Goal: Task Accomplishment & Management: Manage account settings

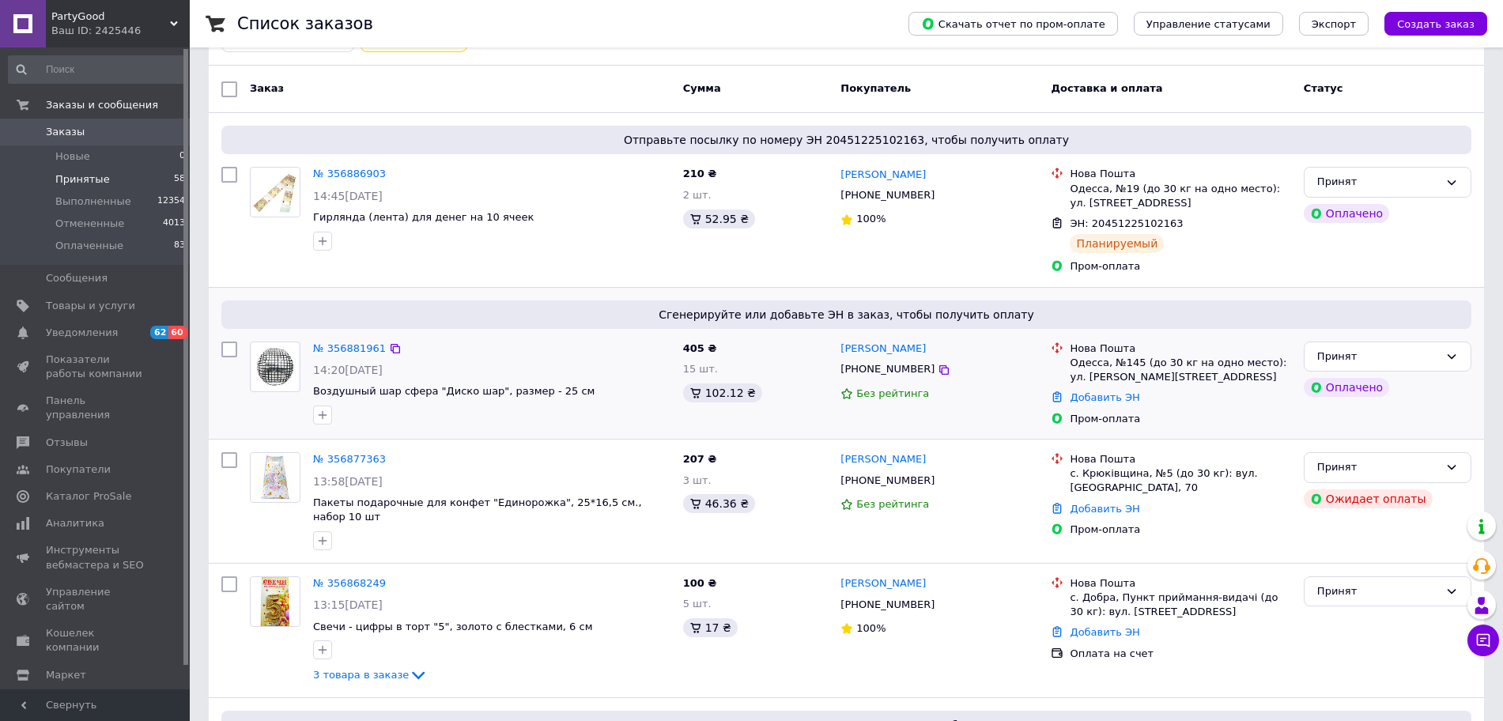
scroll to position [198, 0]
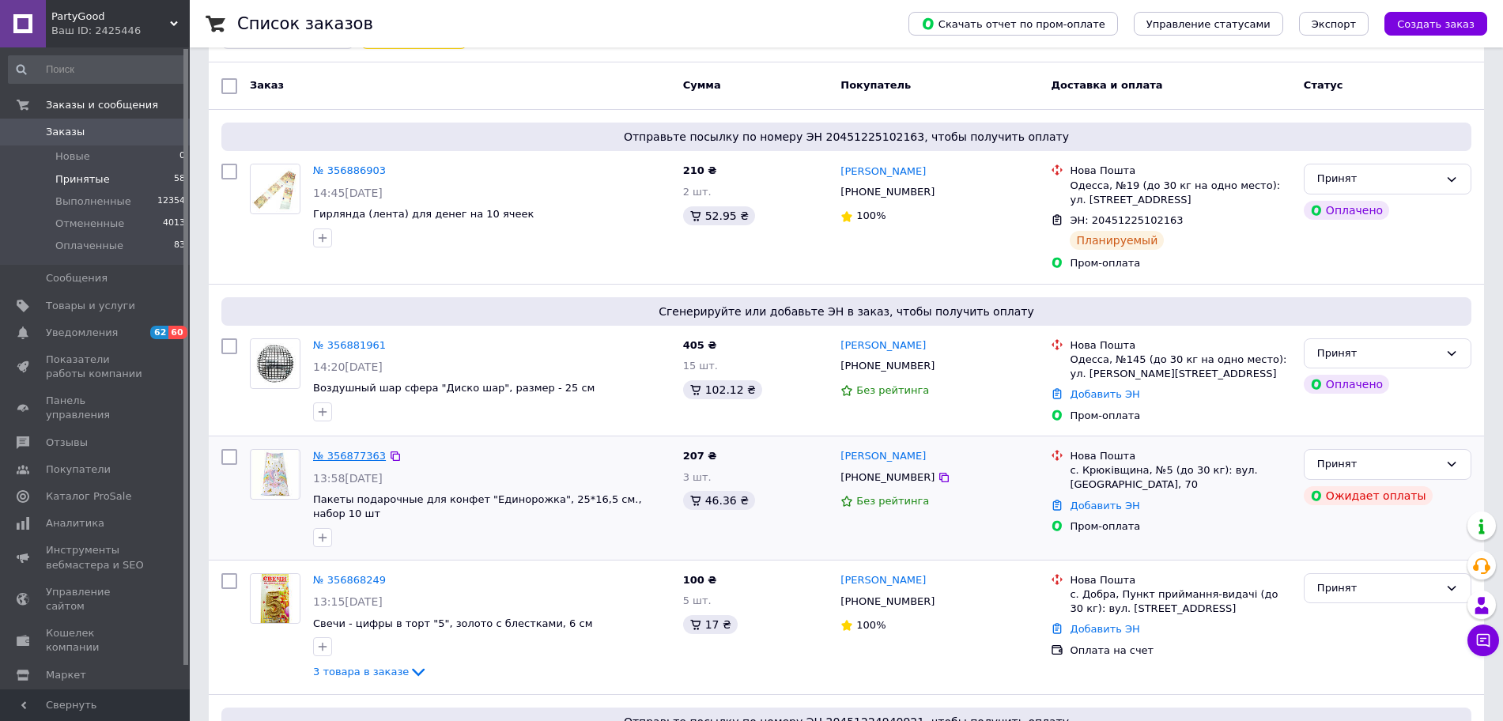
click at [345, 457] on link "№ 356877363" at bounding box center [349, 456] width 73 height 12
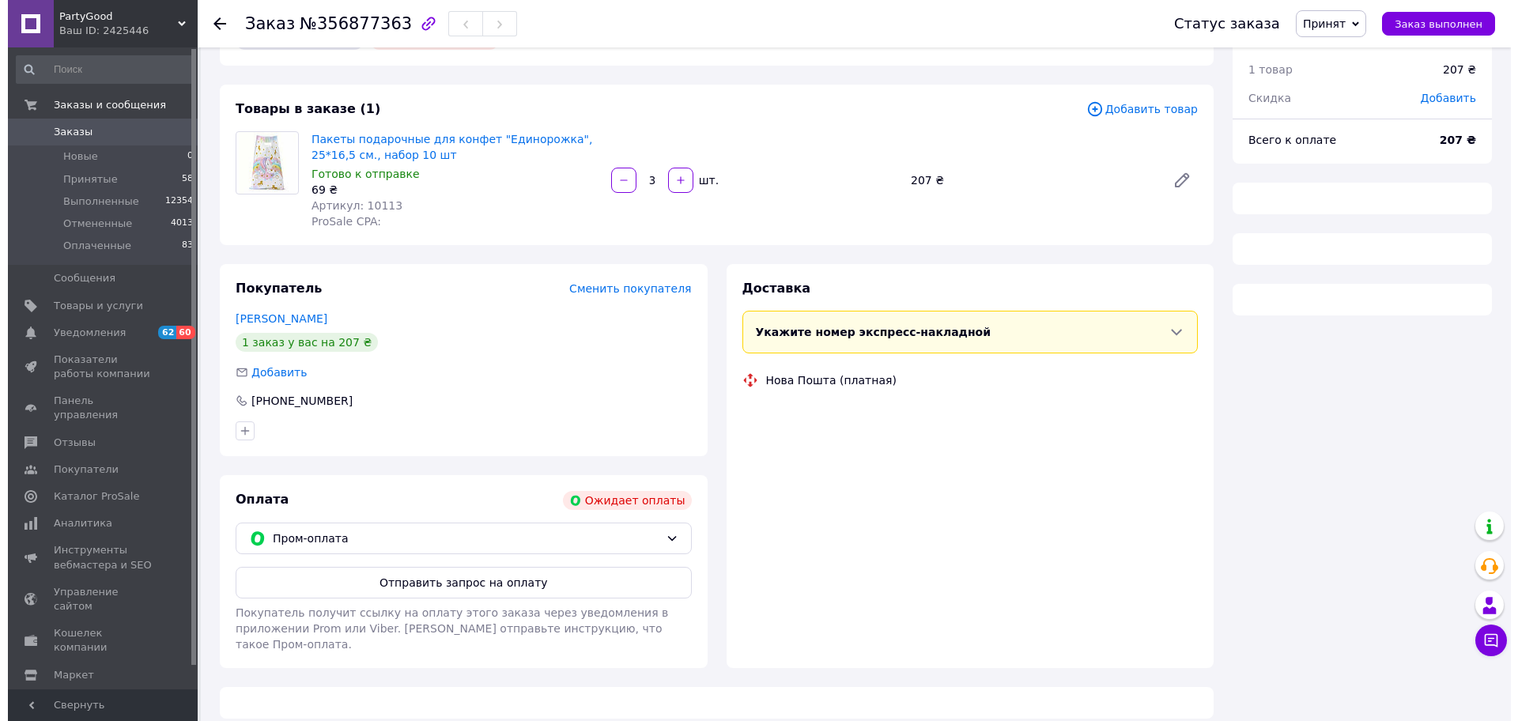
scroll to position [52, 0]
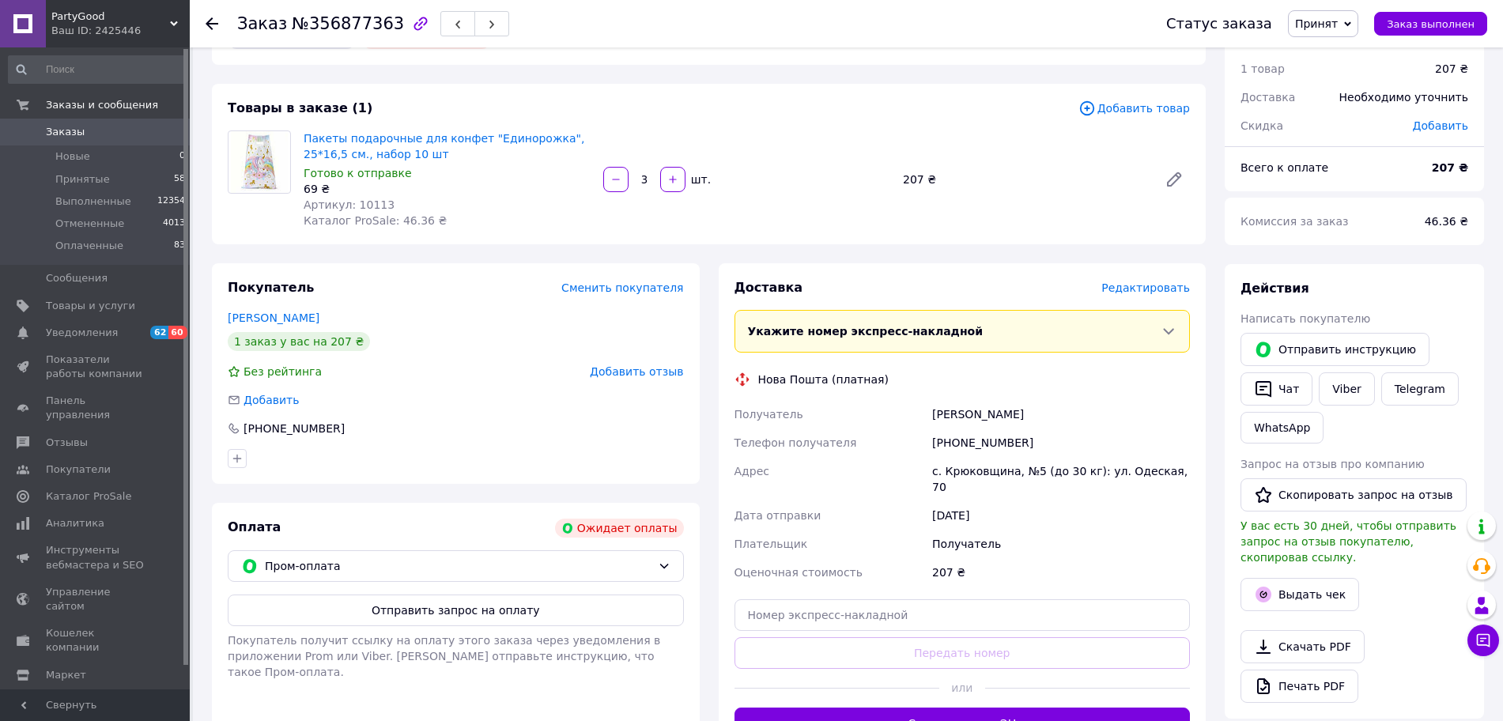
click at [427, 582] on div "Оплата Ожидает оплаты Пром-оплата Отправить запрос на оплату Покупатель получит…" at bounding box center [456, 629] width 488 height 252
click at [432, 572] on span "Пром-оплата" at bounding box center [458, 565] width 387 height 17
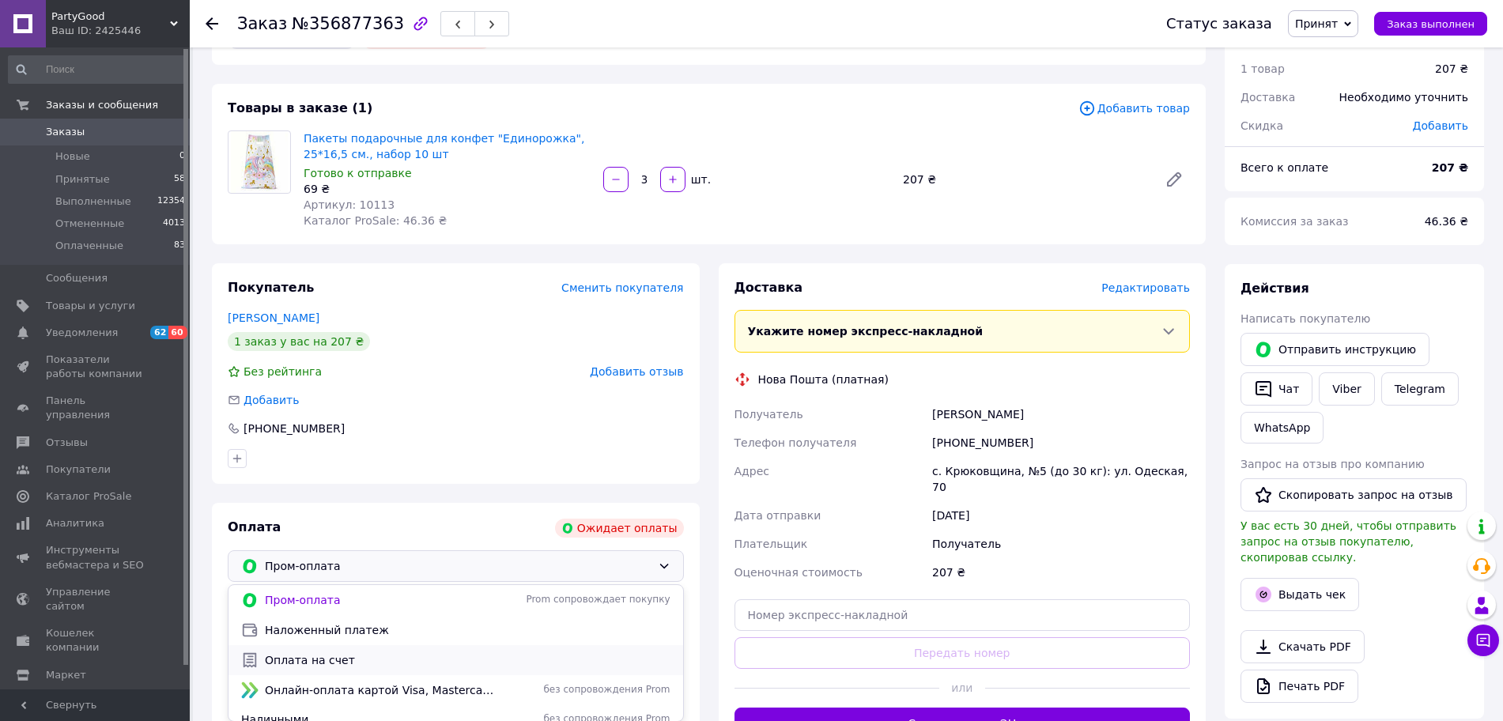
click at [404, 652] on span "Оплата на счет" at bounding box center [467, 660] width 405 height 16
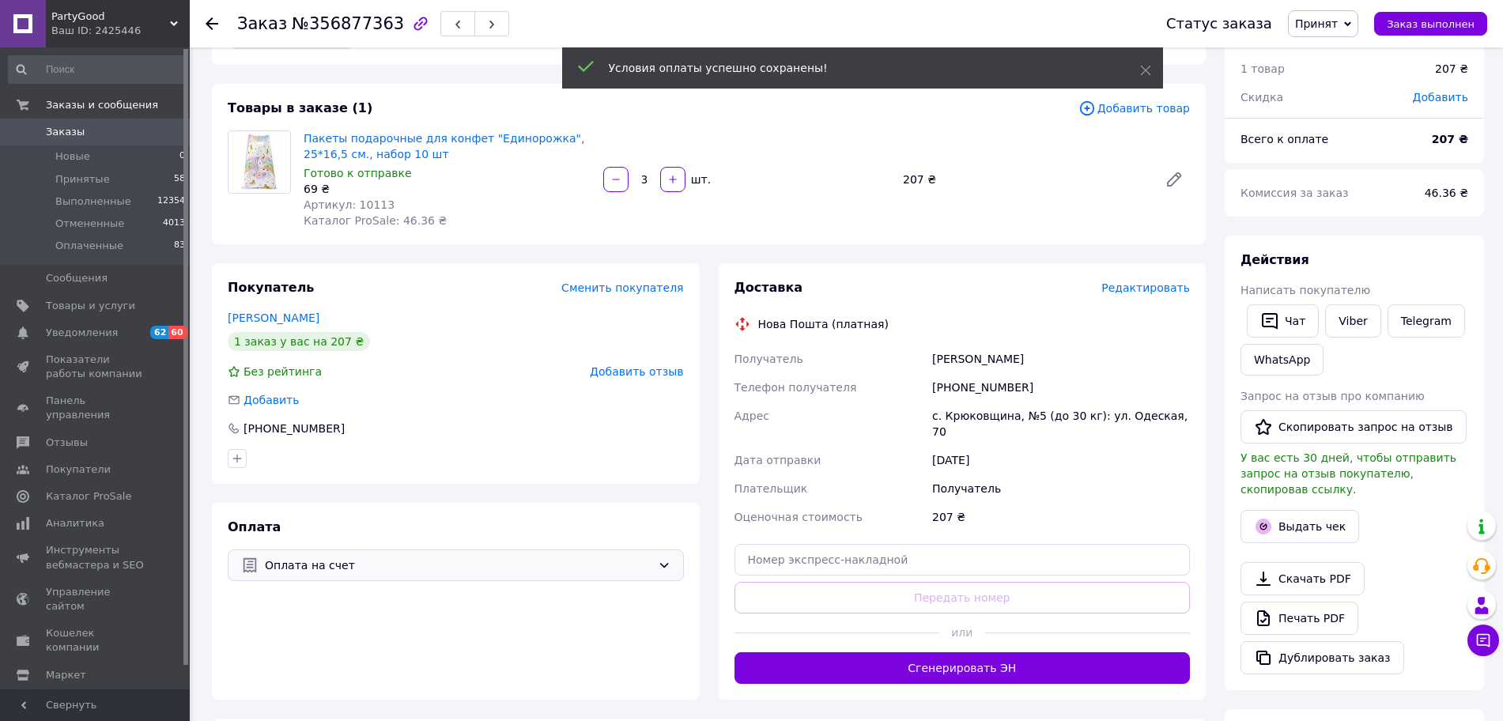
click at [1145, 289] on span "Редактировать" at bounding box center [1145, 287] width 89 height 13
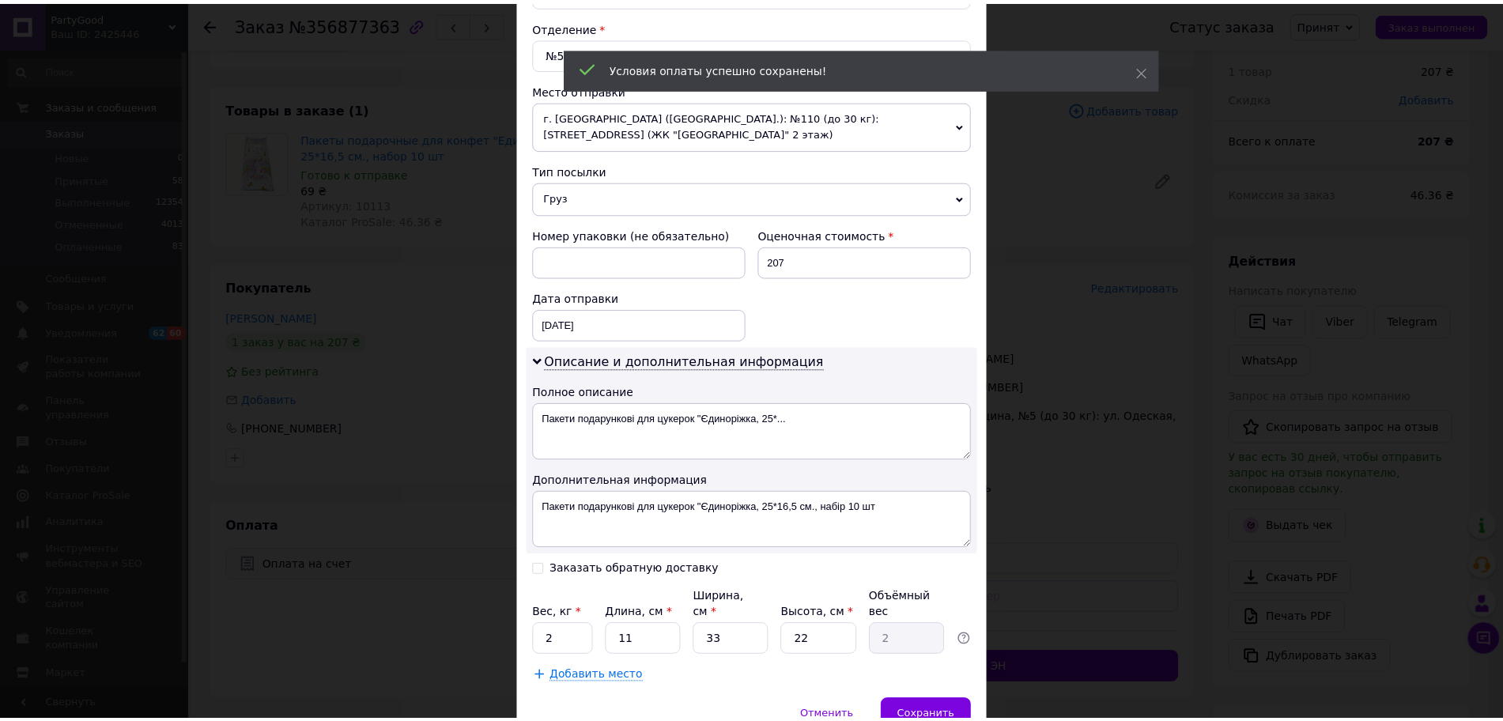
scroll to position [550, 0]
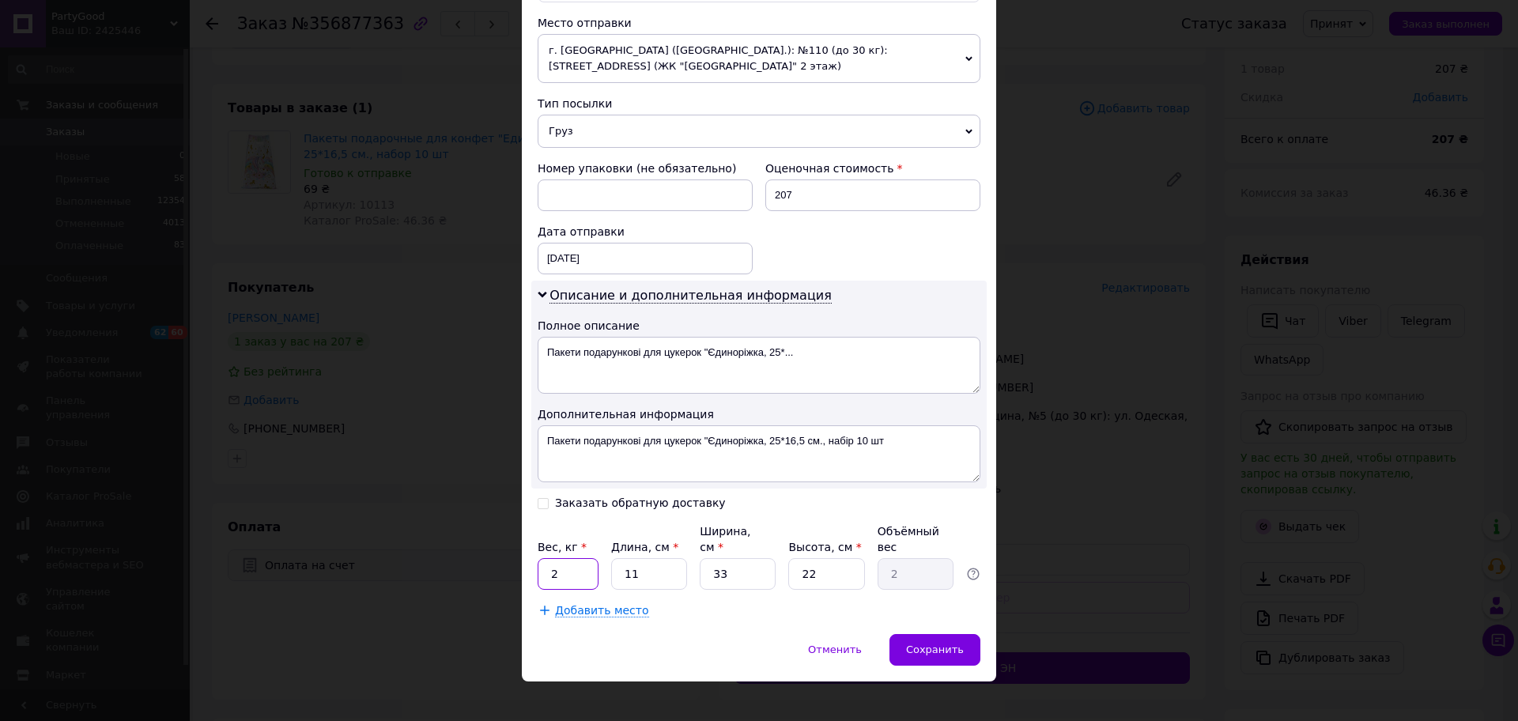
click at [583, 560] on input "2" at bounding box center [567, 574] width 61 height 32
type input "1"
click at [673, 558] on input "11" at bounding box center [649, 574] width 76 height 32
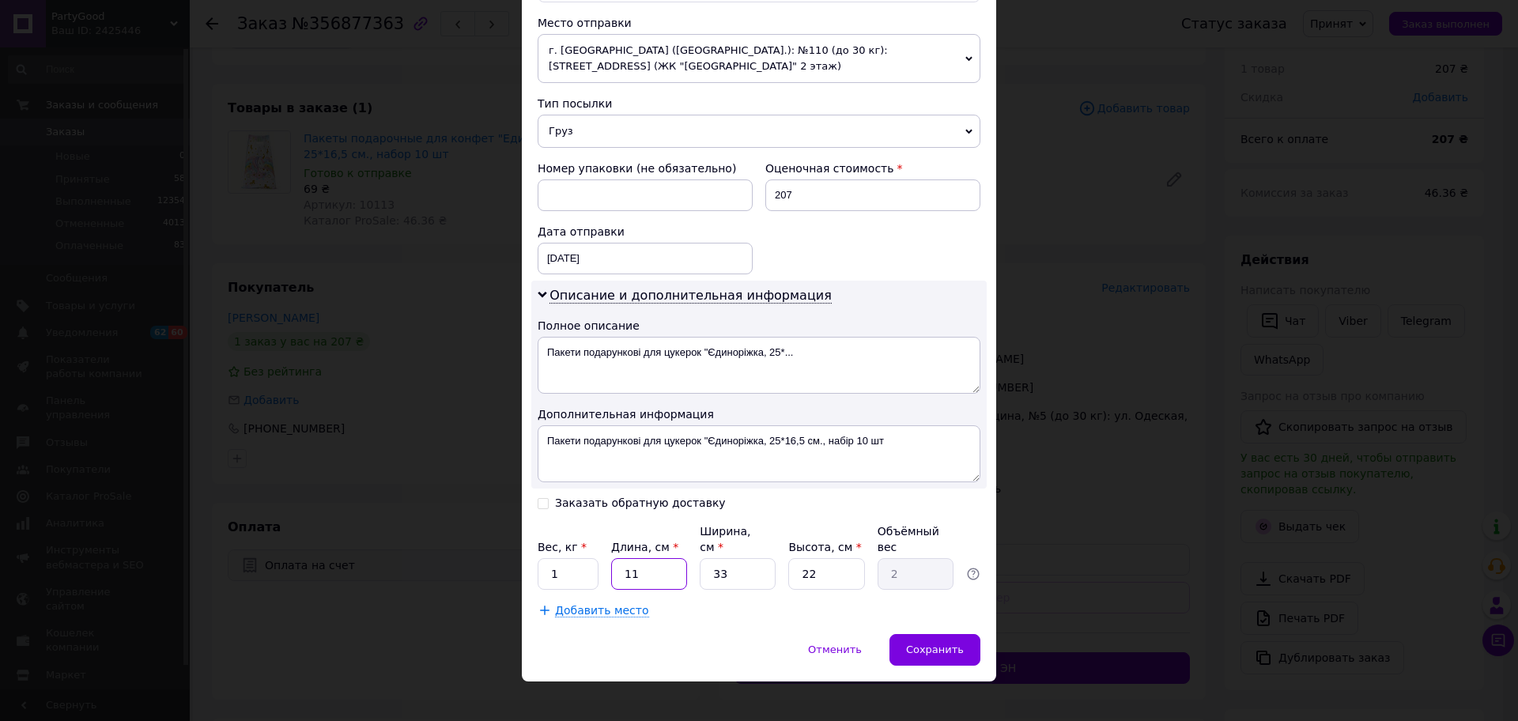
type input "0"
type input "0.1"
type input "03"
type input "0.54"
click at [661, 566] on input "03" at bounding box center [649, 574] width 76 height 32
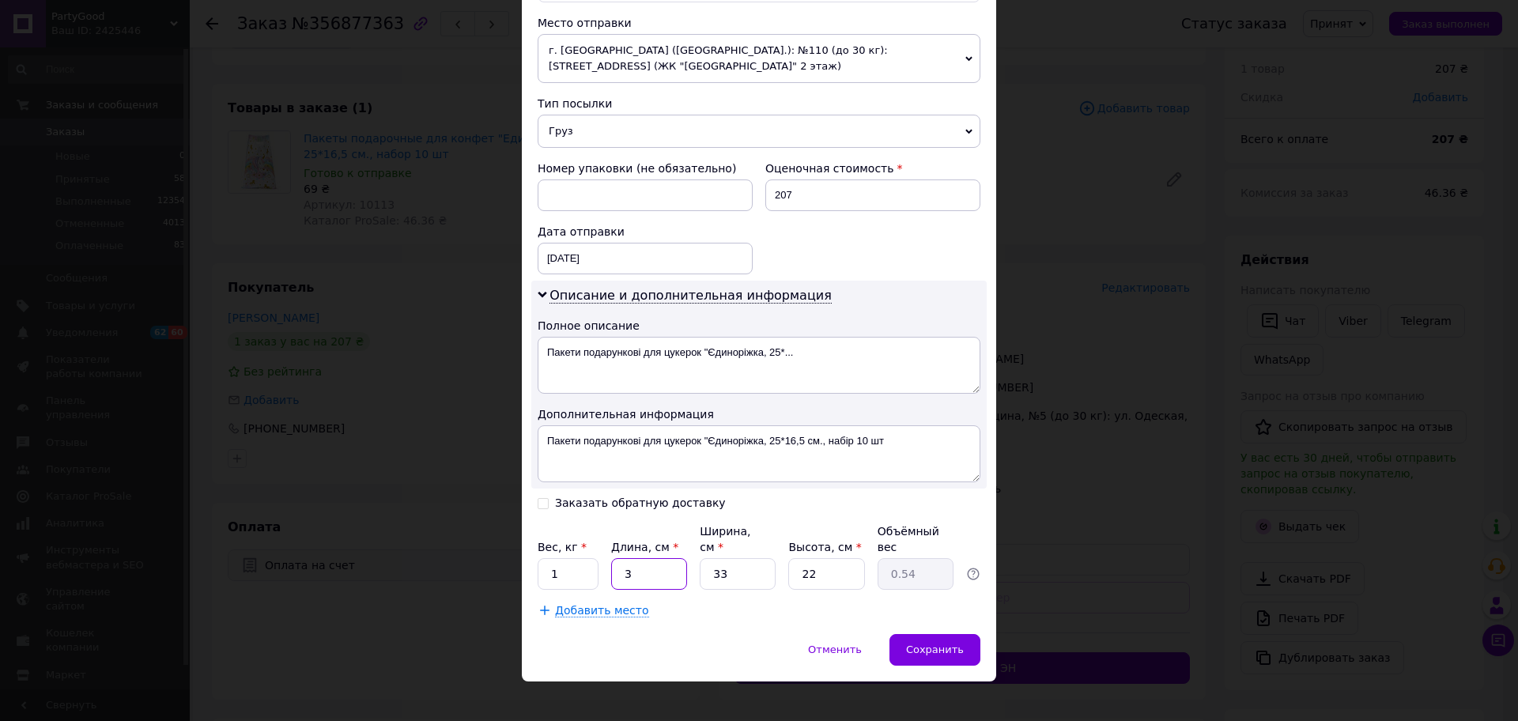
drag, startPoint x: 661, startPoint y: 566, endPoint x: 731, endPoint y: 561, distance: 70.5
click at [663, 566] on input "3" at bounding box center [649, 574] width 76 height 32
type input "30"
type input "5.45"
type input "30"
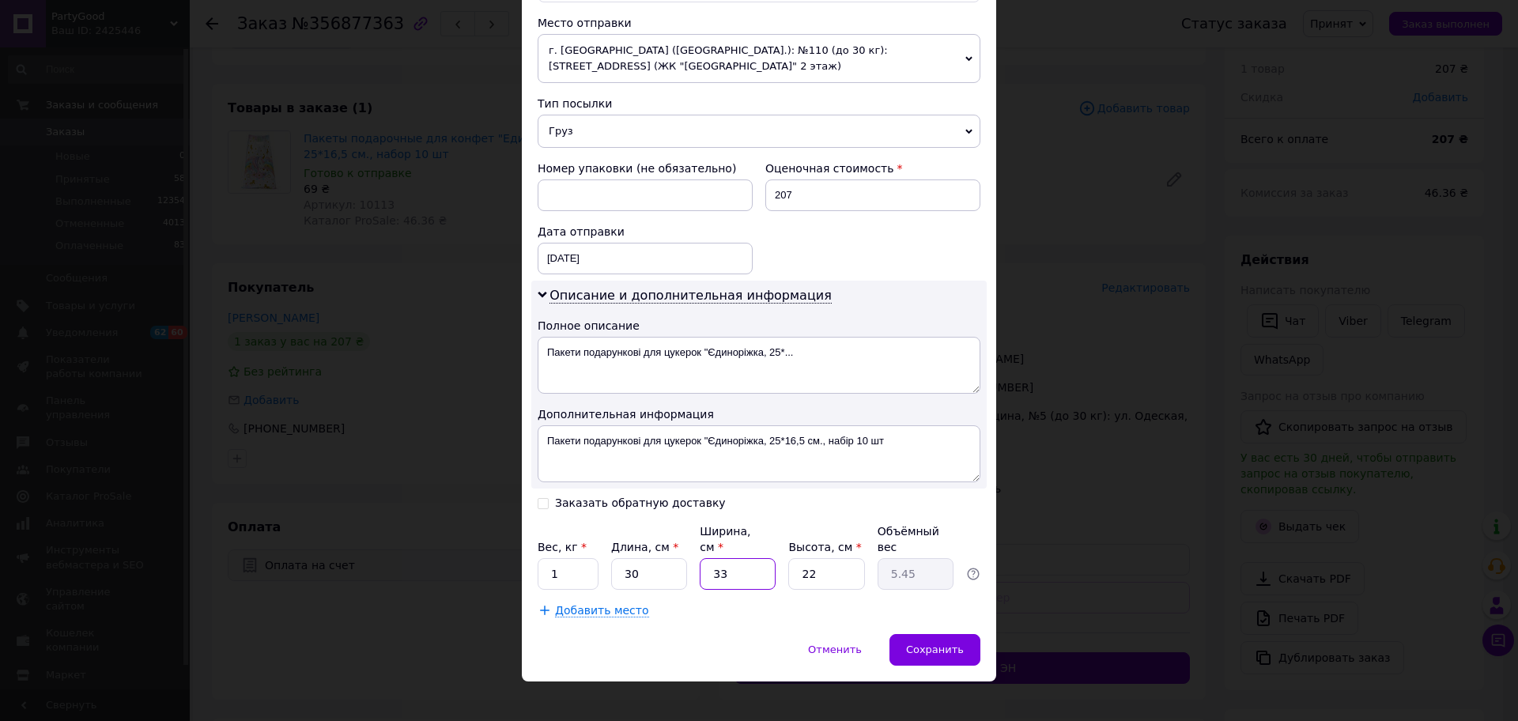
click at [732, 561] on input "33" at bounding box center [738, 574] width 76 height 32
type input "2"
type input "0.33"
type input "25"
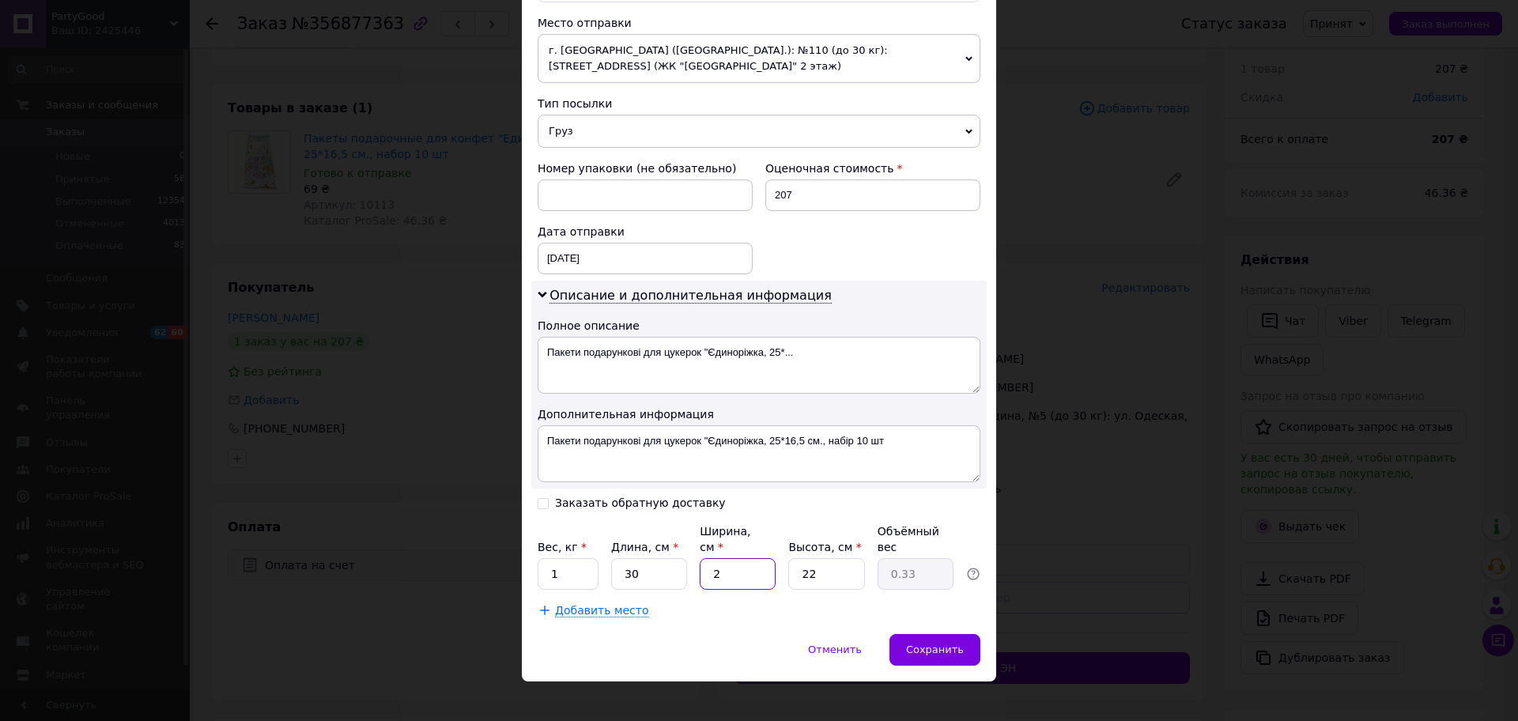
type input "4.13"
type input "25"
click at [825, 558] on input "22" at bounding box center [826, 574] width 76 height 32
type input "5"
type input "0.94"
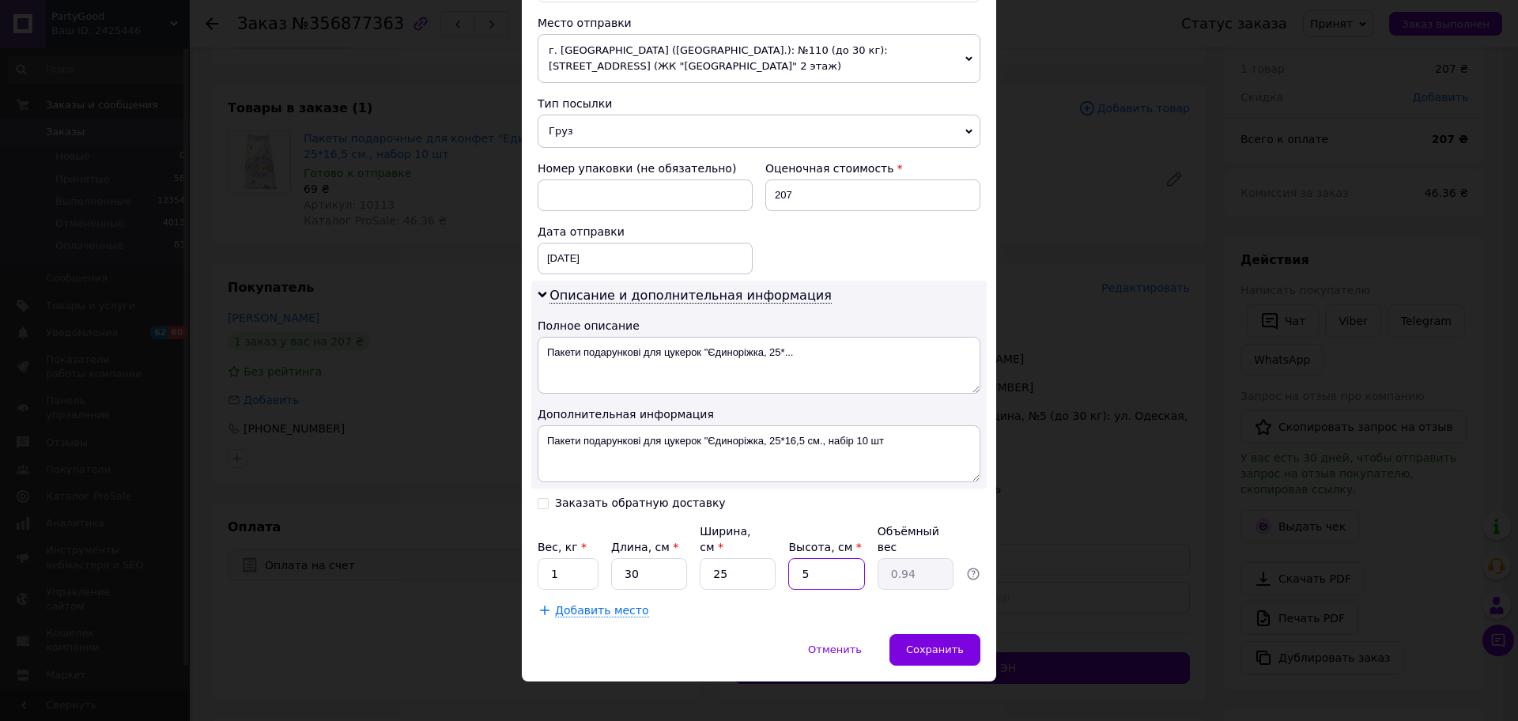
drag, startPoint x: 828, startPoint y: 556, endPoint x: 841, endPoint y: 560, distance: 14.0
click at [835, 558] on input "5" at bounding box center [826, 574] width 76 height 32
type input "5"
click at [937, 634] on div "Сохранить" at bounding box center [934, 650] width 91 height 32
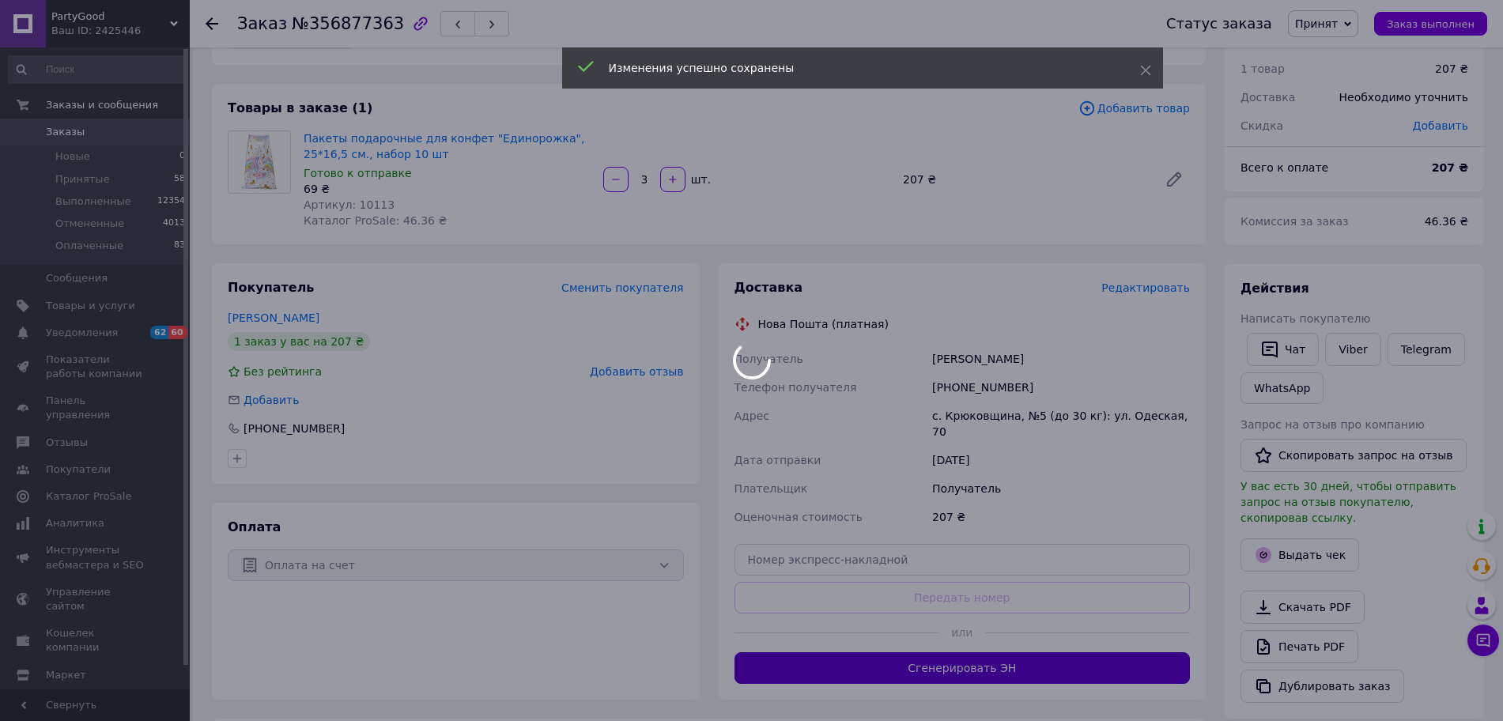
click at [1073, 656] on div at bounding box center [751, 360] width 1503 height 721
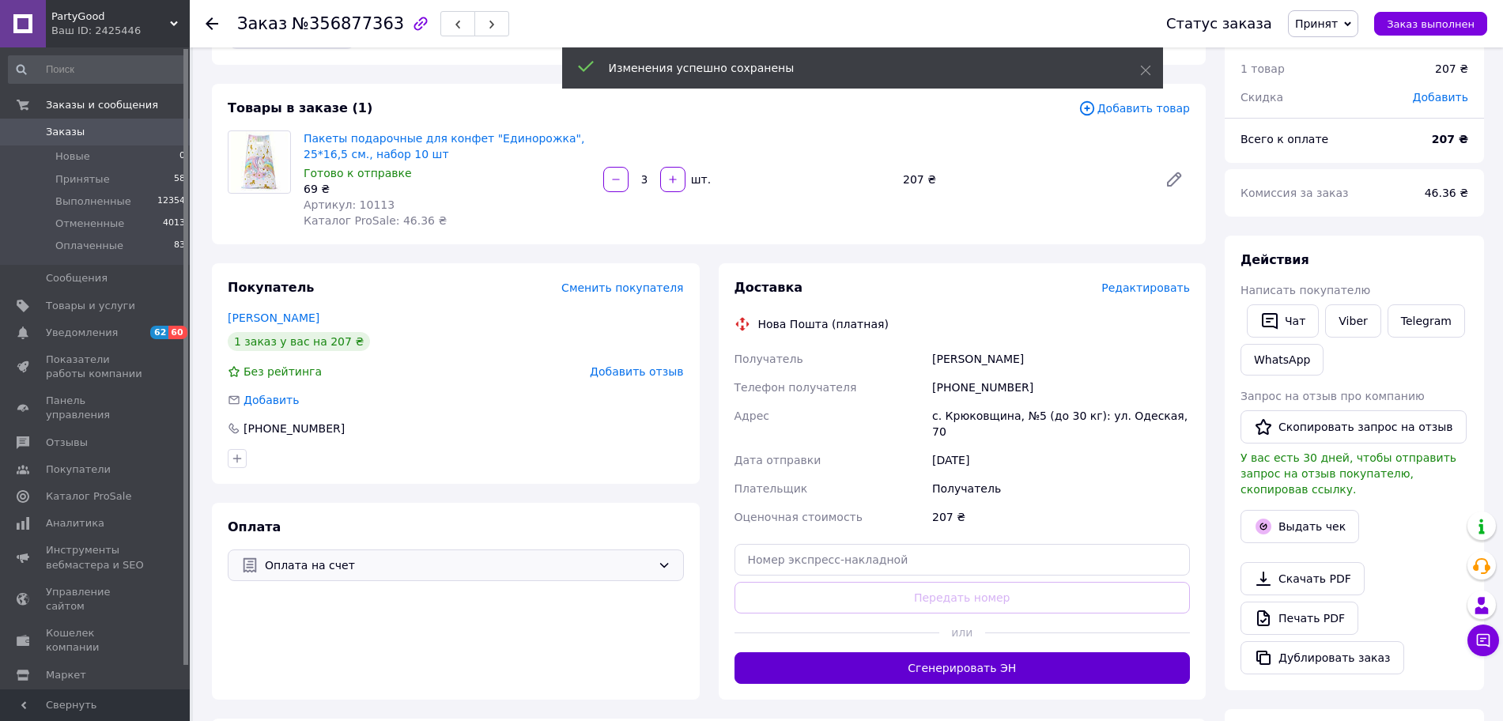
click at [1061, 660] on button "Сгенерировать ЭН" at bounding box center [962, 668] width 456 height 32
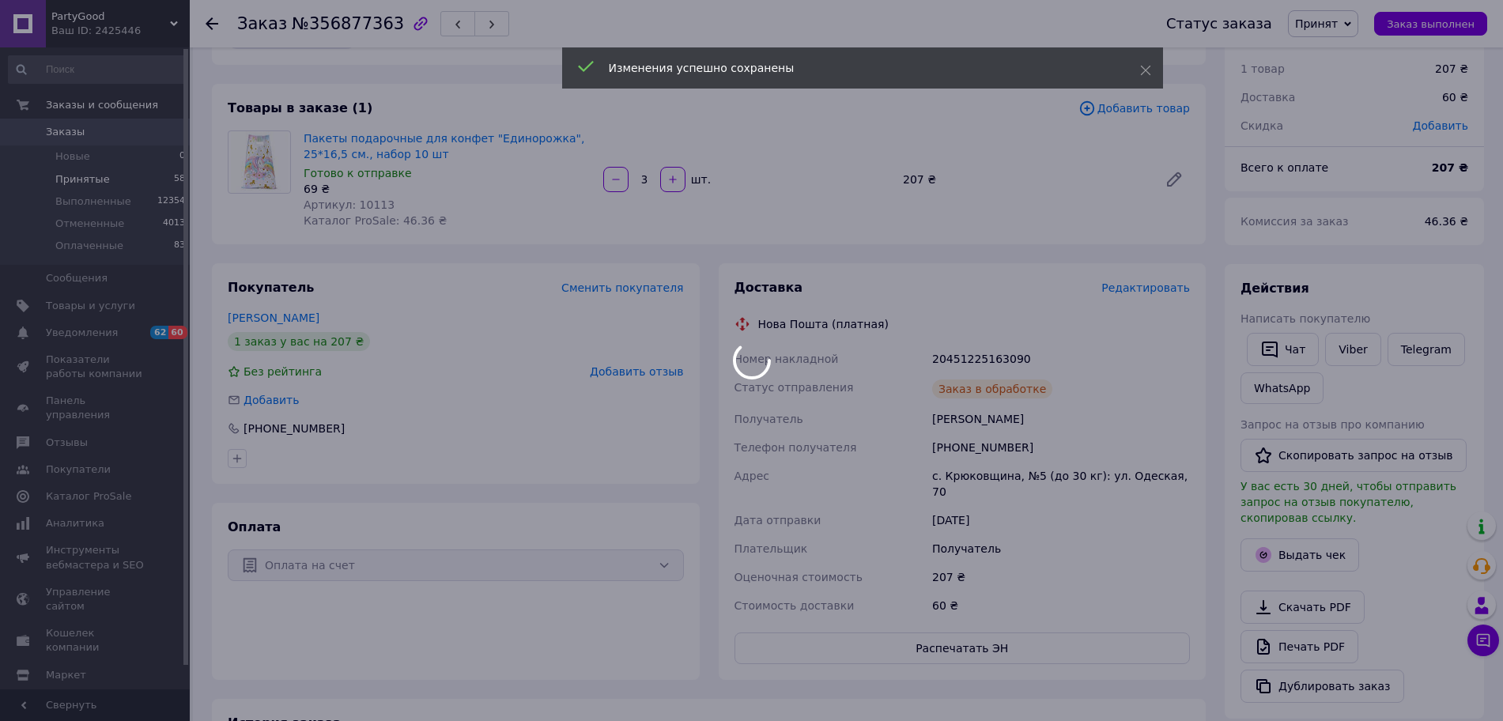
click at [174, 179] on div at bounding box center [751, 360] width 1503 height 721
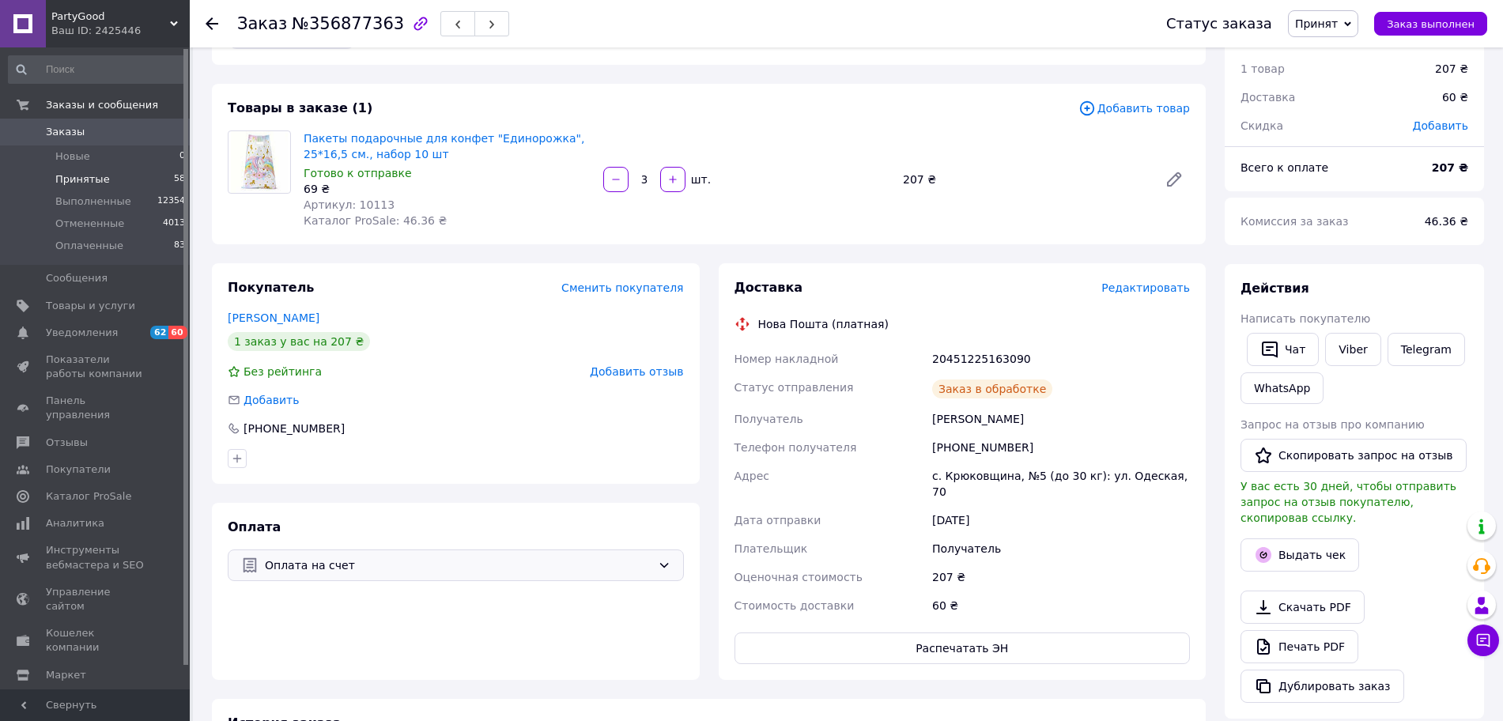
click at [174, 179] on span "58" at bounding box center [179, 179] width 11 height 14
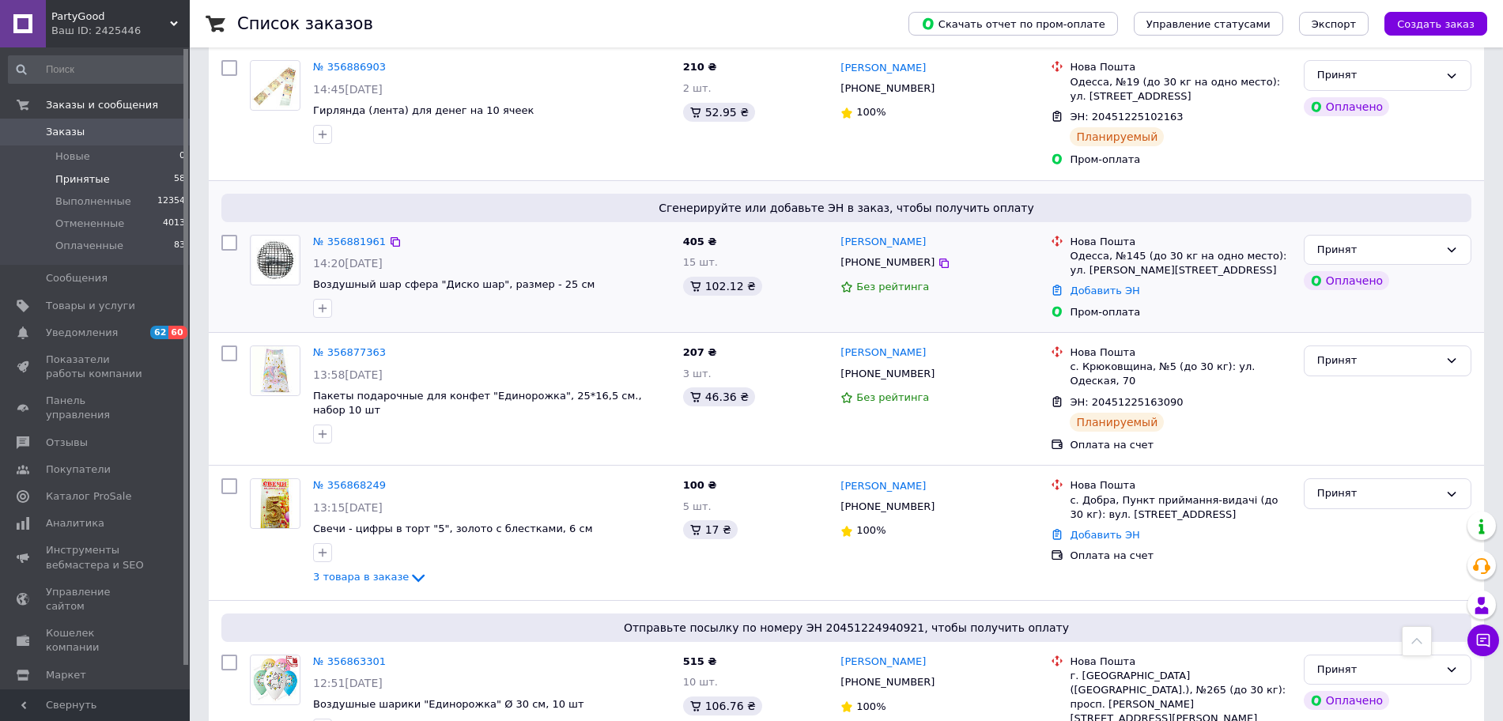
scroll to position [296, 0]
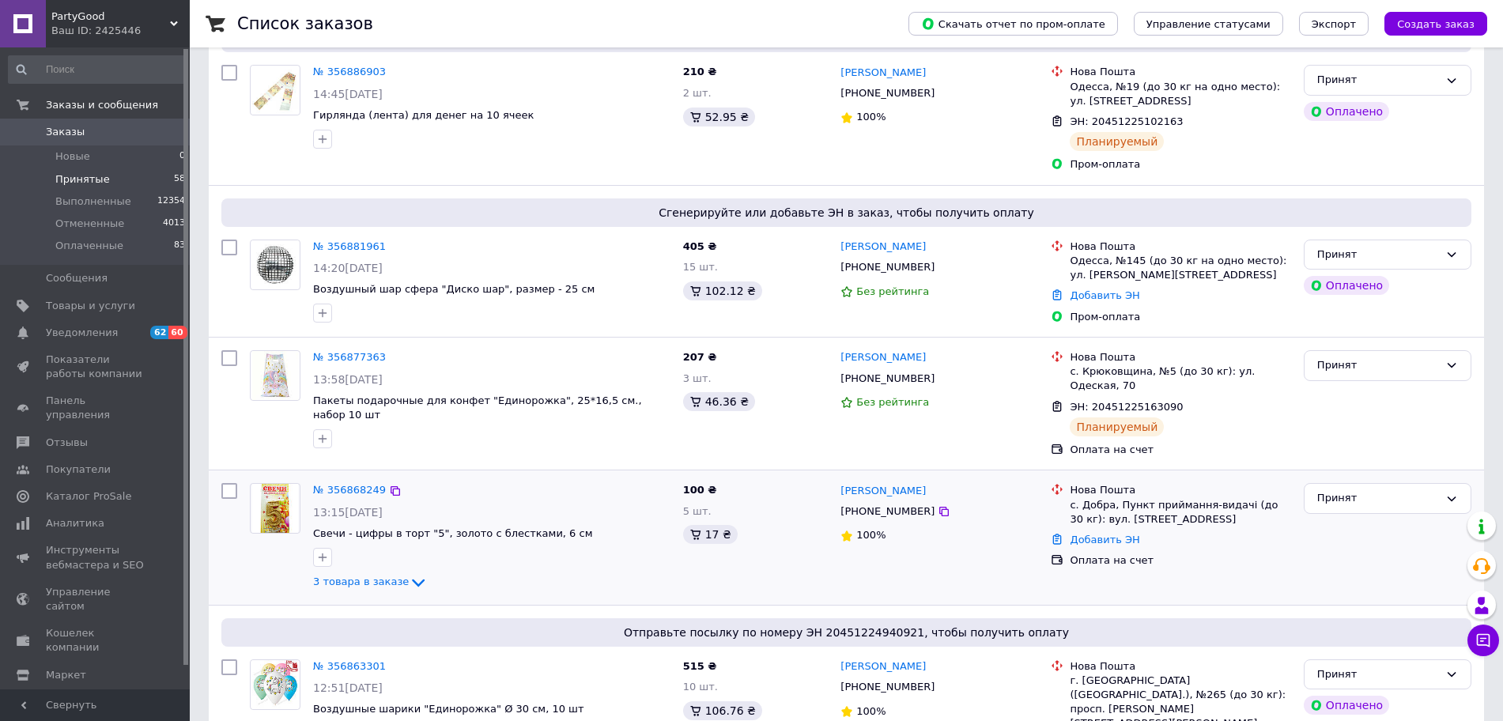
click at [363, 477] on div "№ 356868249 13:15[DATE] Свечи - цифры в торт "5", золото с блестками, 6 см 3 то…" at bounding box center [492, 537] width 370 height 121
click at [359, 484] on link "№ 356868249" at bounding box center [349, 490] width 73 height 12
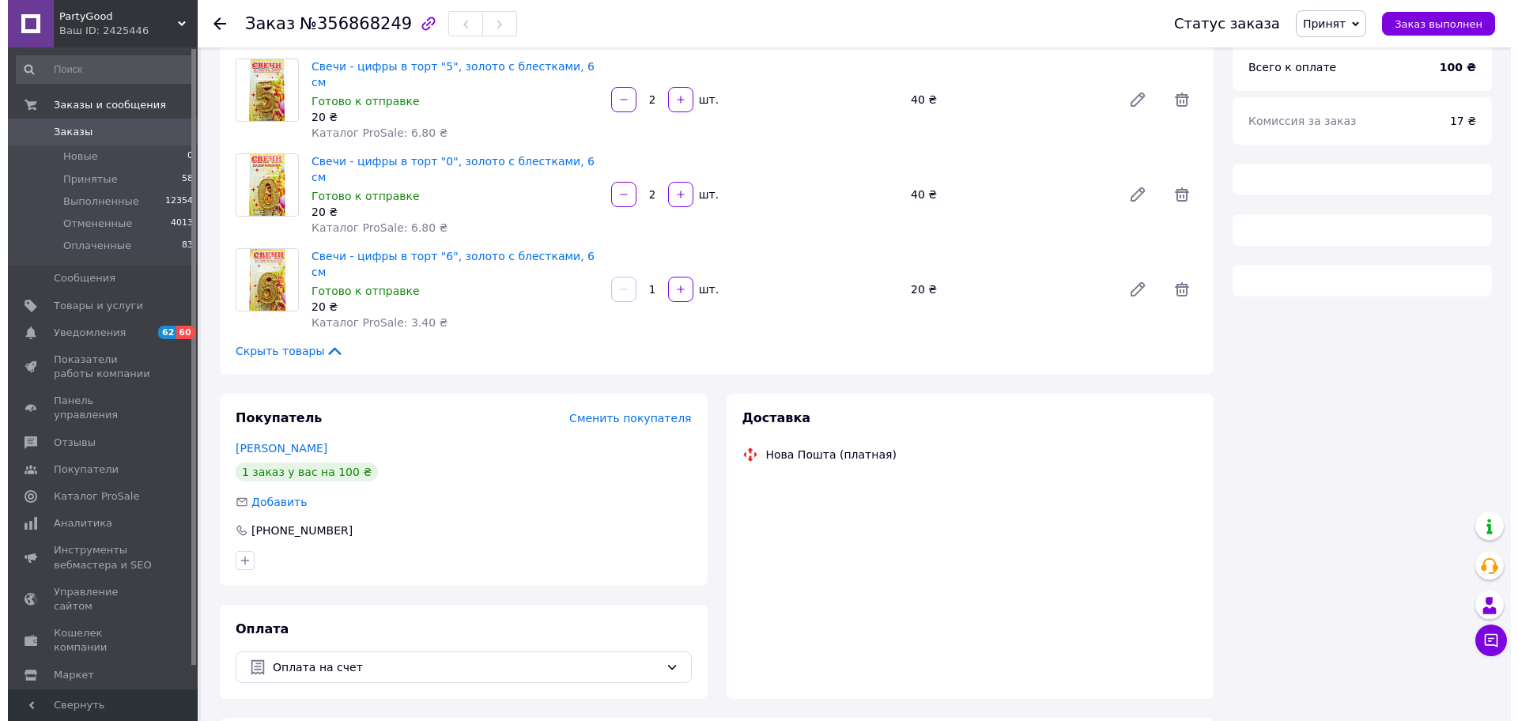
scroll to position [296, 0]
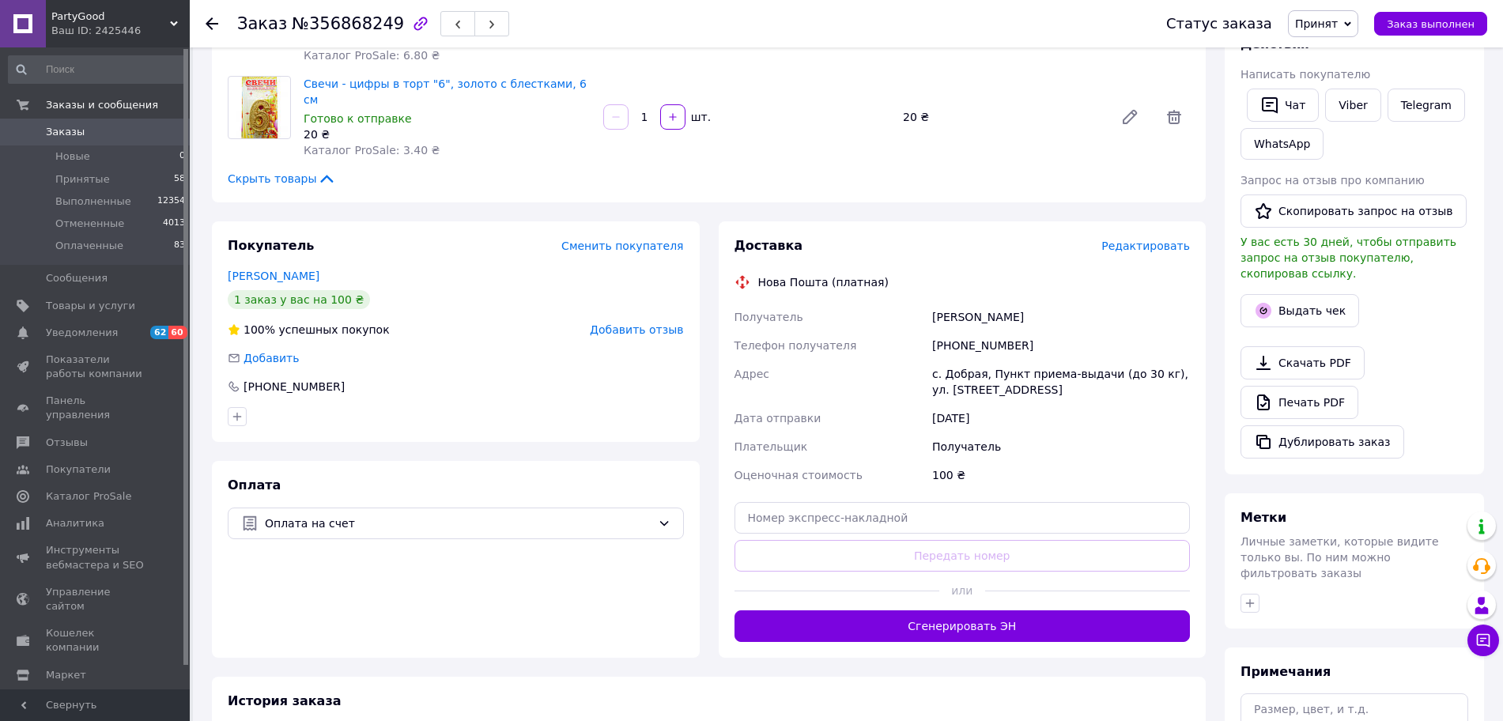
click at [1141, 239] on span "Редактировать" at bounding box center [1145, 245] width 89 height 13
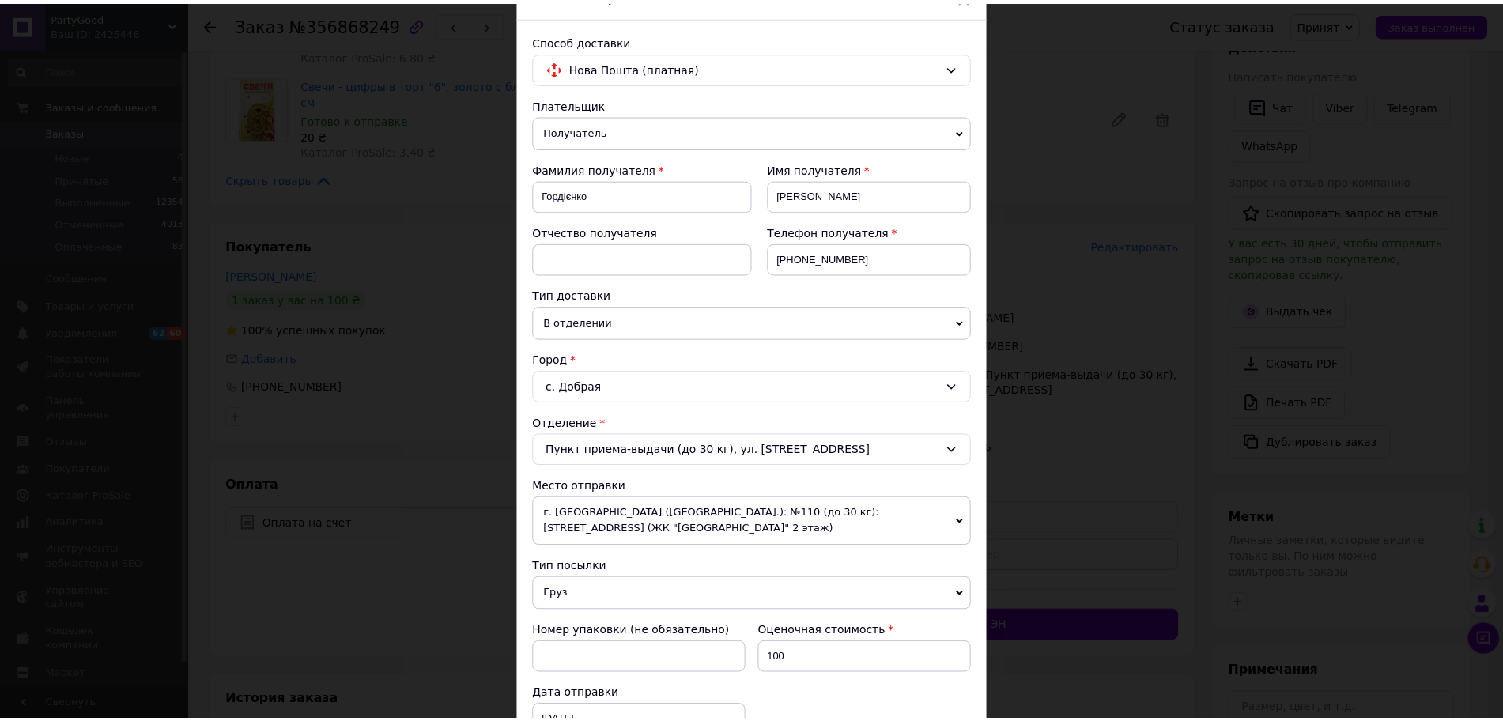
scroll to position [550, 0]
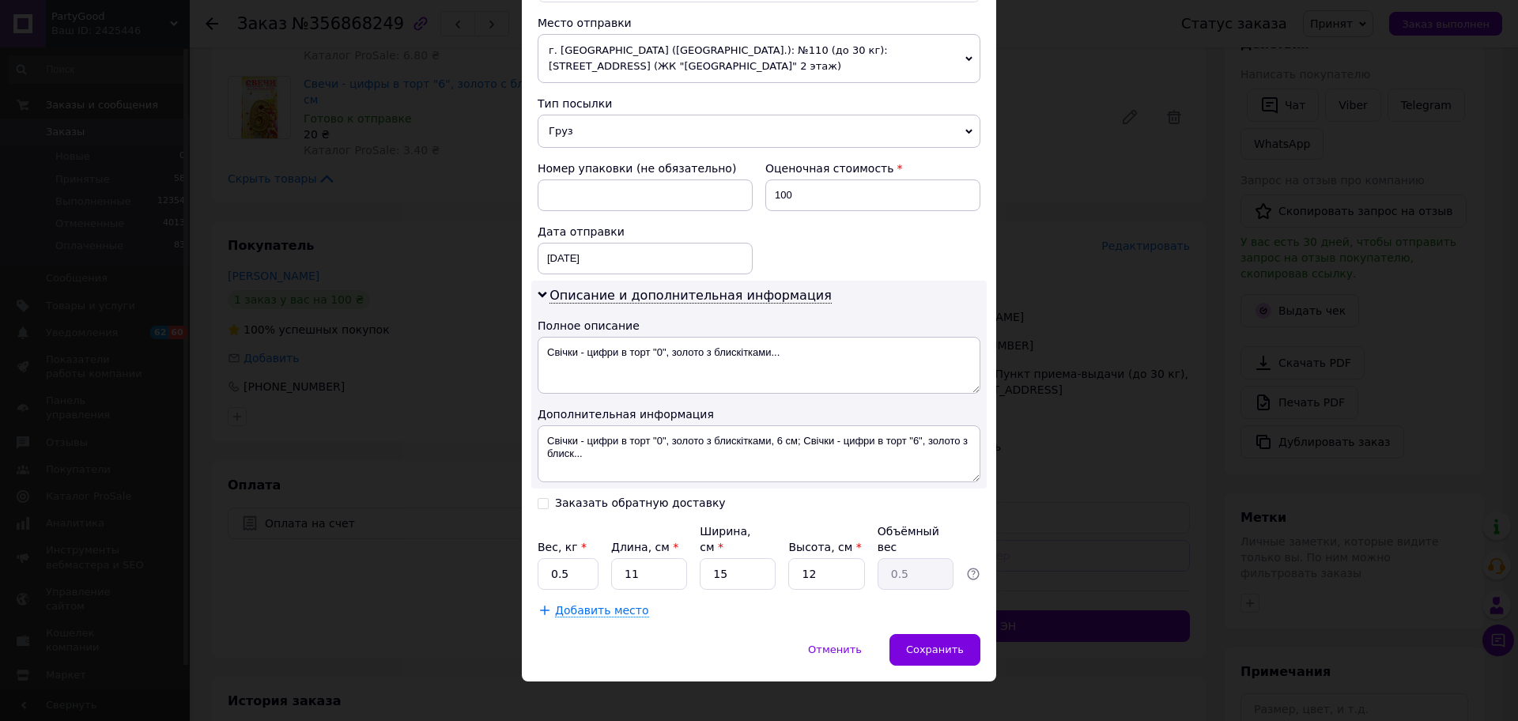
click at [909, 615] on div "Способ доставки Нова Пошта (платная) Плательщик Получатель Отправитель Фамилия …" at bounding box center [759, 93] width 474 height 1080
click at [916, 634] on div "Сохранить" at bounding box center [934, 650] width 91 height 32
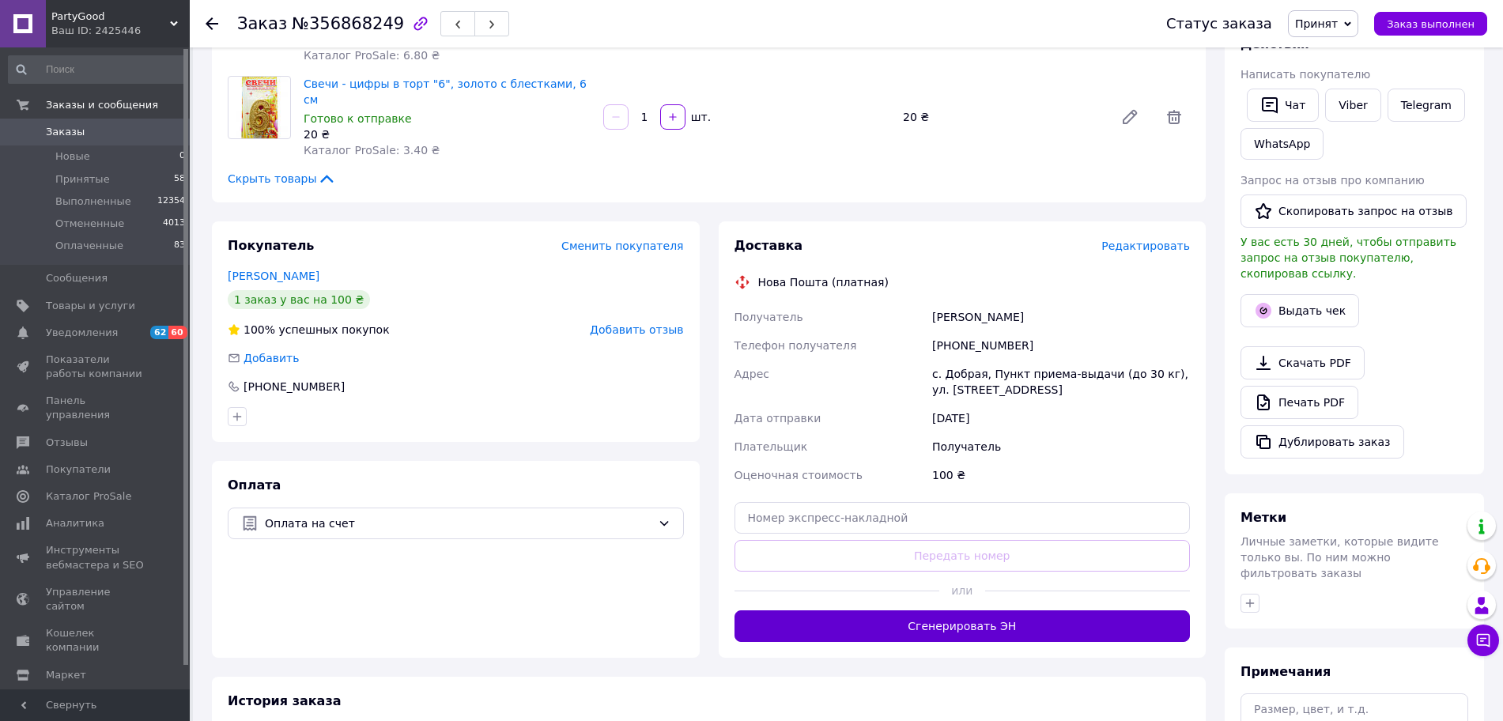
click at [952, 610] on button "Сгенерировать ЭН" at bounding box center [962, 626] width 456 height 32
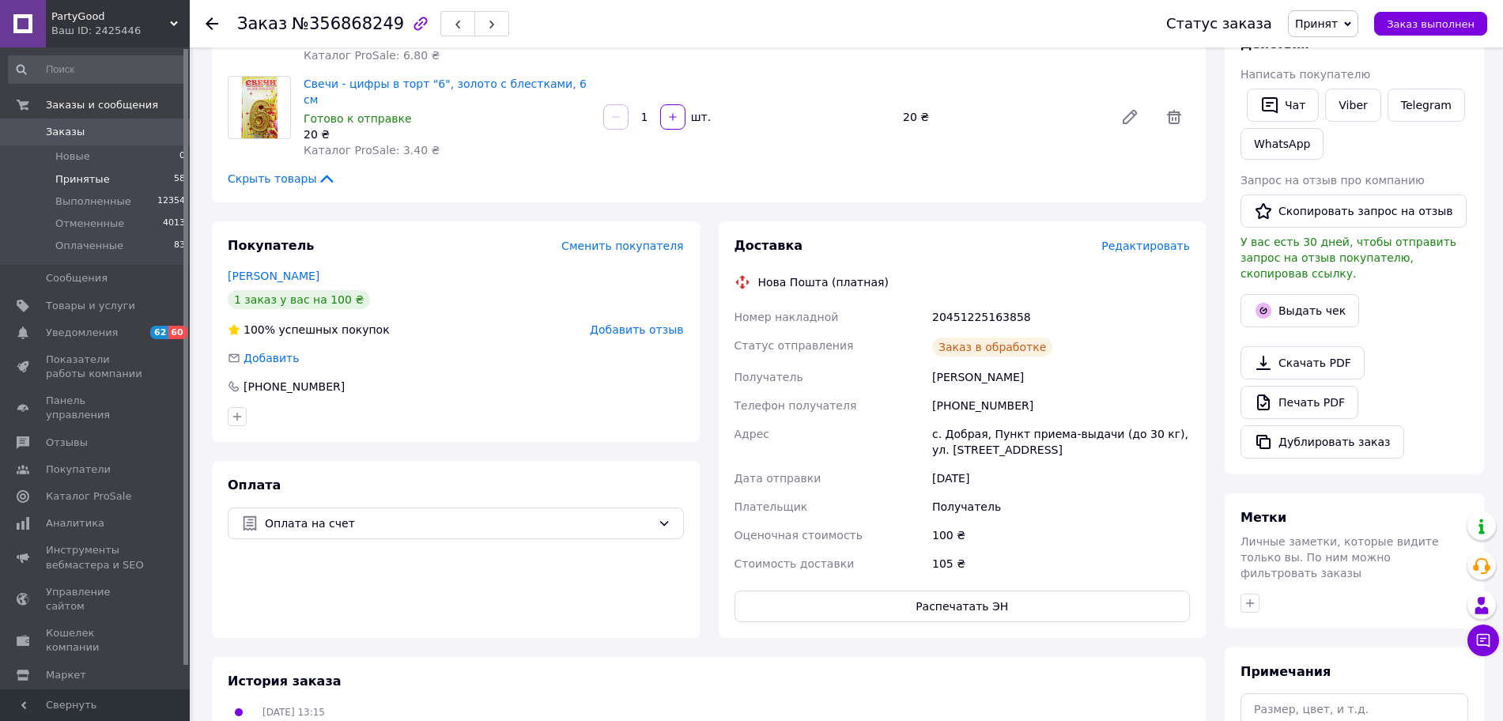
click at [157, 182] on li "Принятые 58" at bounding box center [97, 179] width 194 height 22
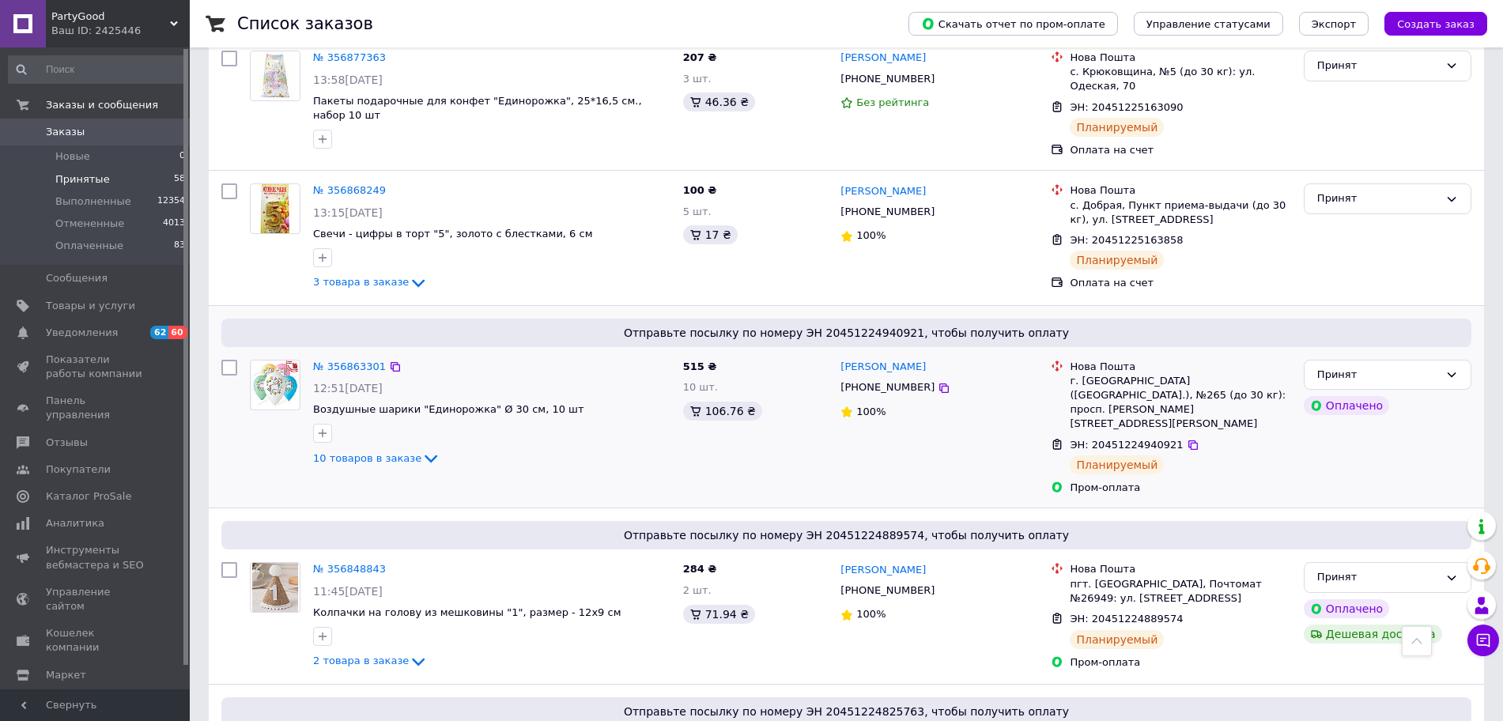
scroll to position [593, 0]
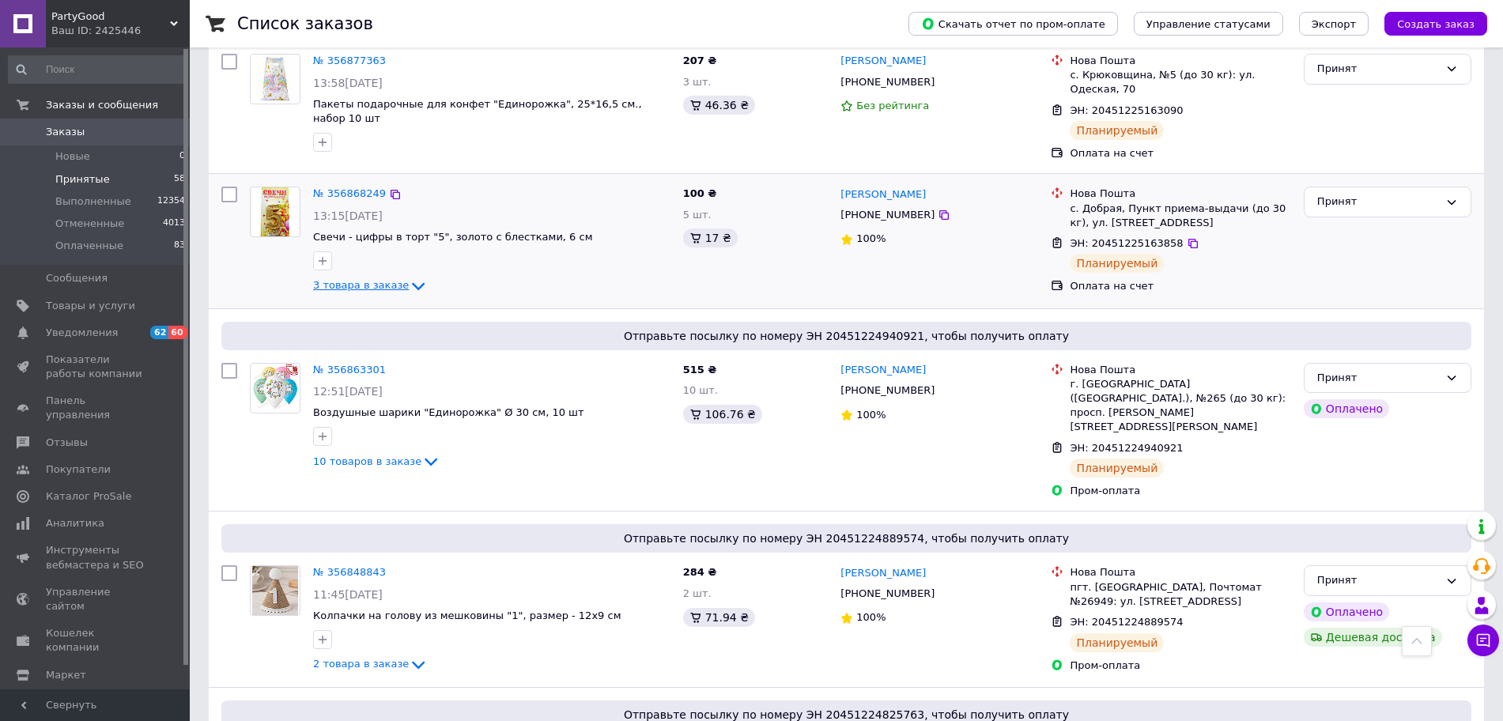
click at [368, 279] on span "3 товара в заказе" at bounding box center [361, 285] width 96 height 12
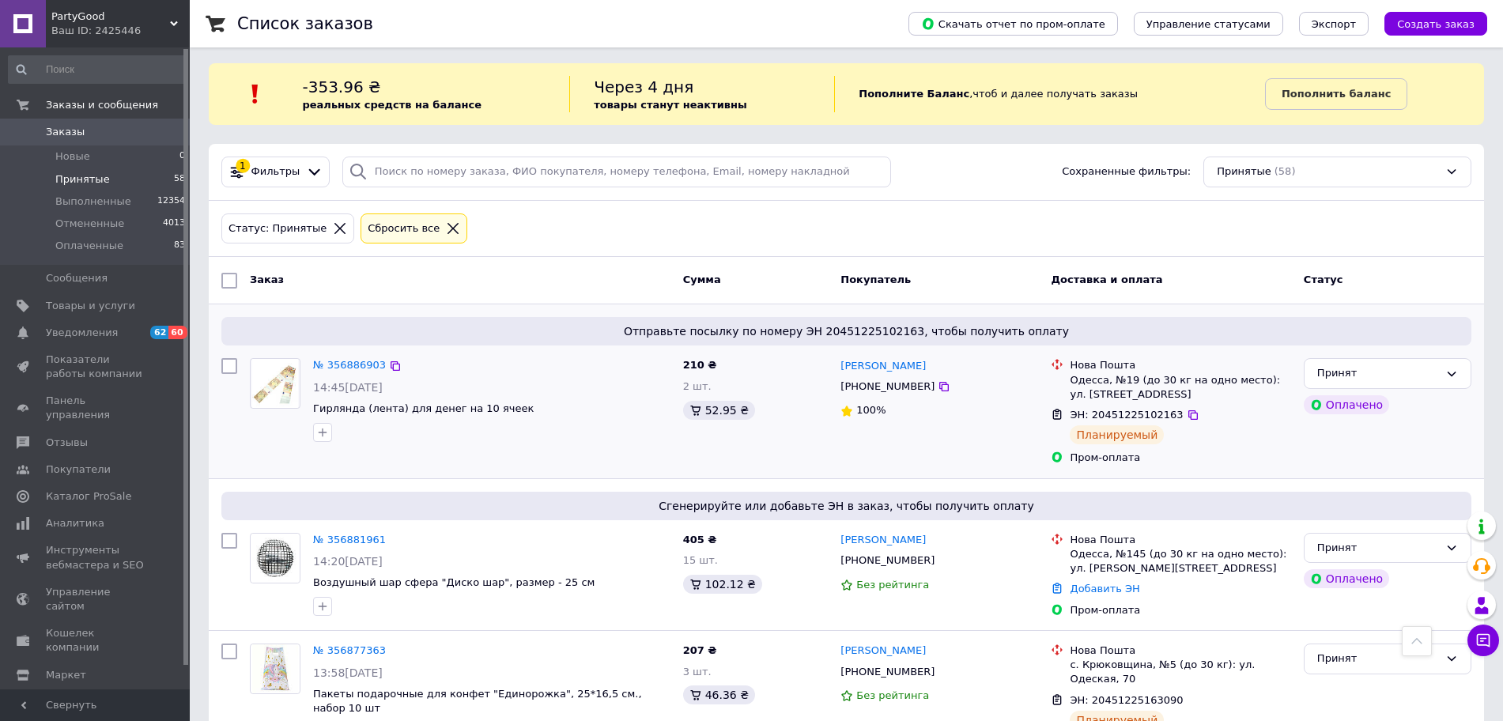
scroll to position [0, 0]
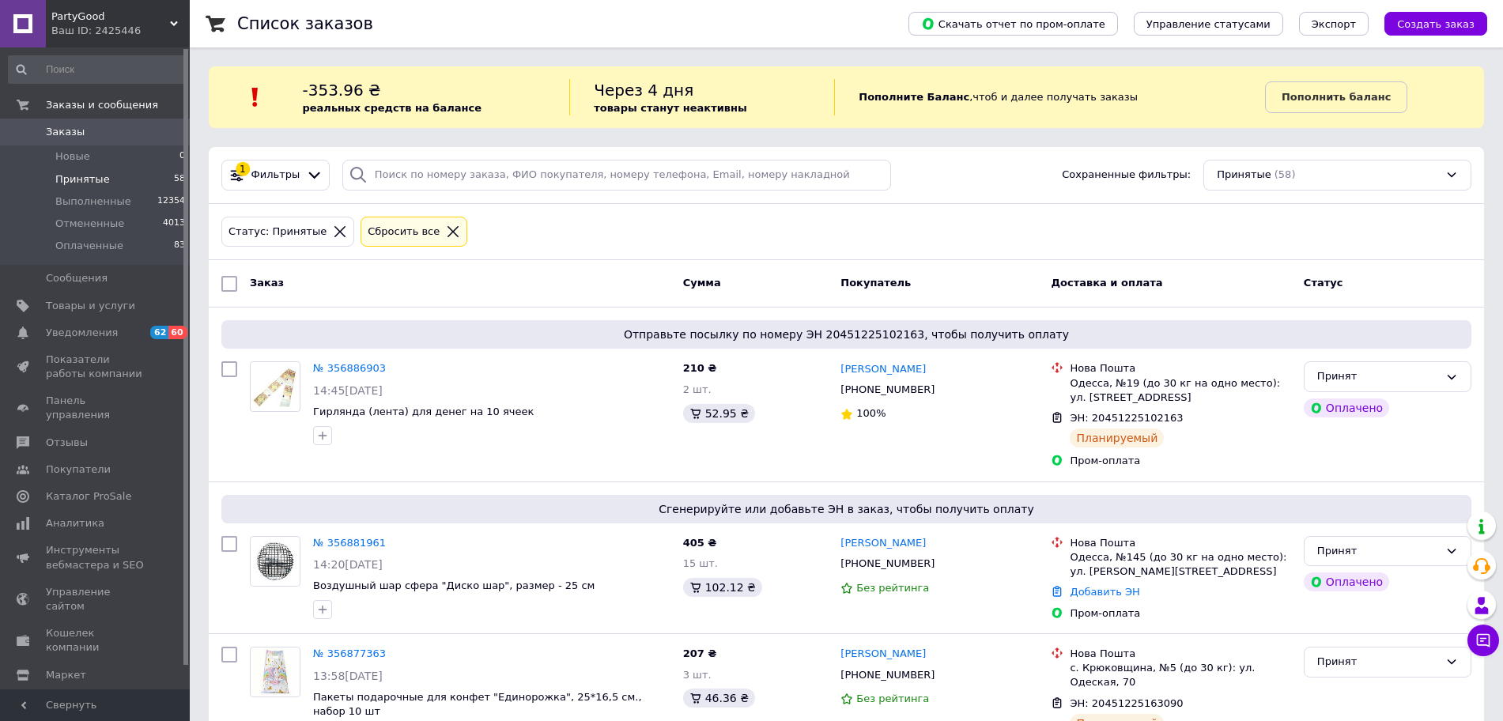
click at [57, 119] on link "Заказы 0" at bounding box center [97, 132] width 194 height 27
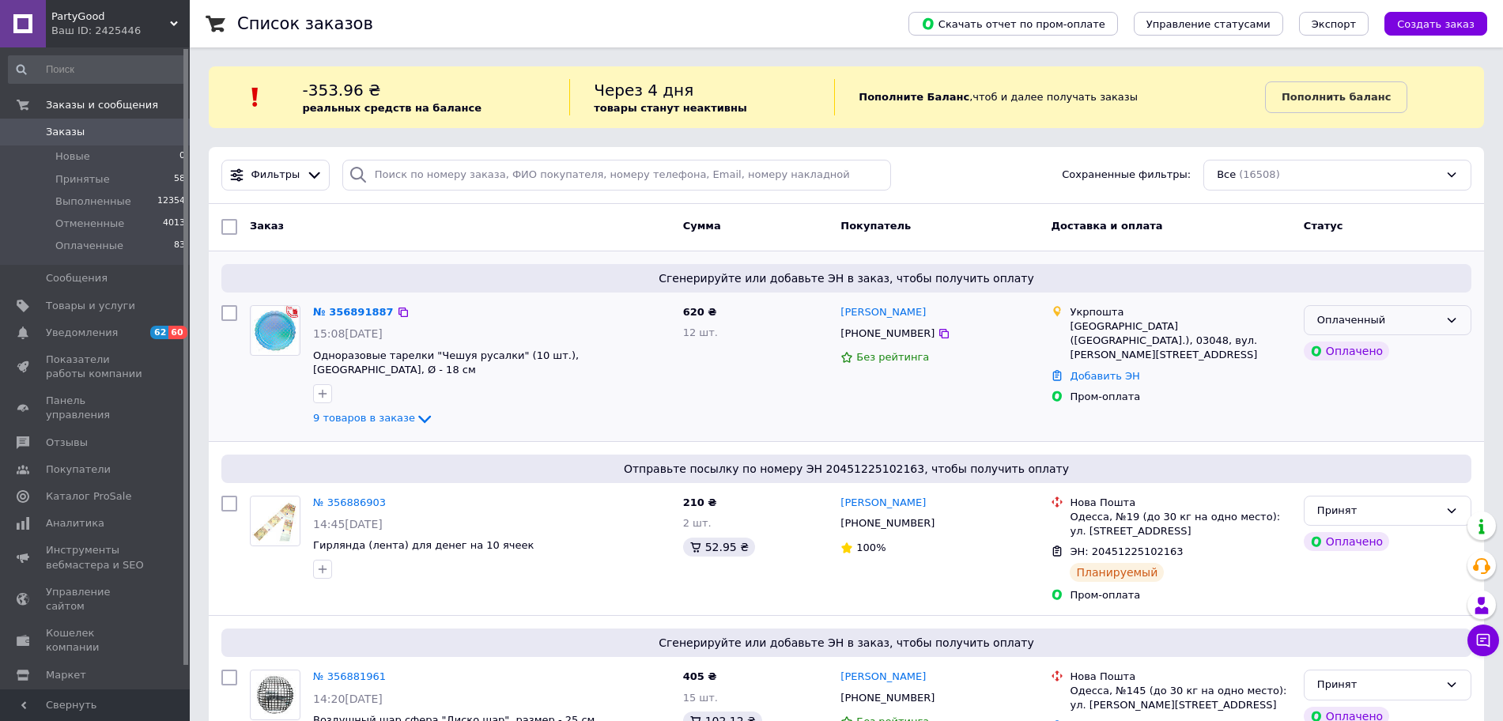
click at [1424, 321] on div "Оплаченный" at bounding box center [1378, 320] width 122 height 17
click at [1417, 351] on li "Принят" at bounding box center [1387, 352] width 166 height 29
click at [417, 409] on icon at bounding box center [424, 418] width 19 height 19
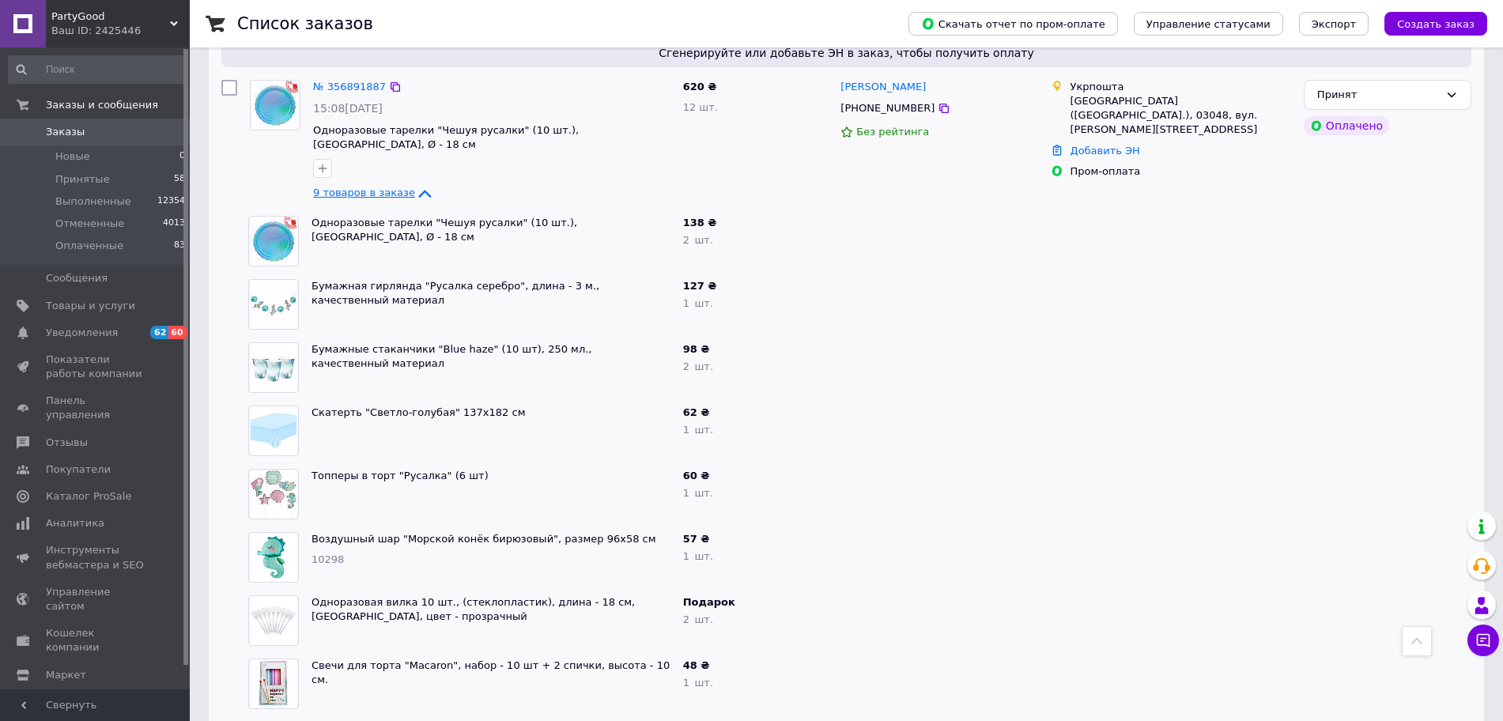
scroll to position [198, 0]
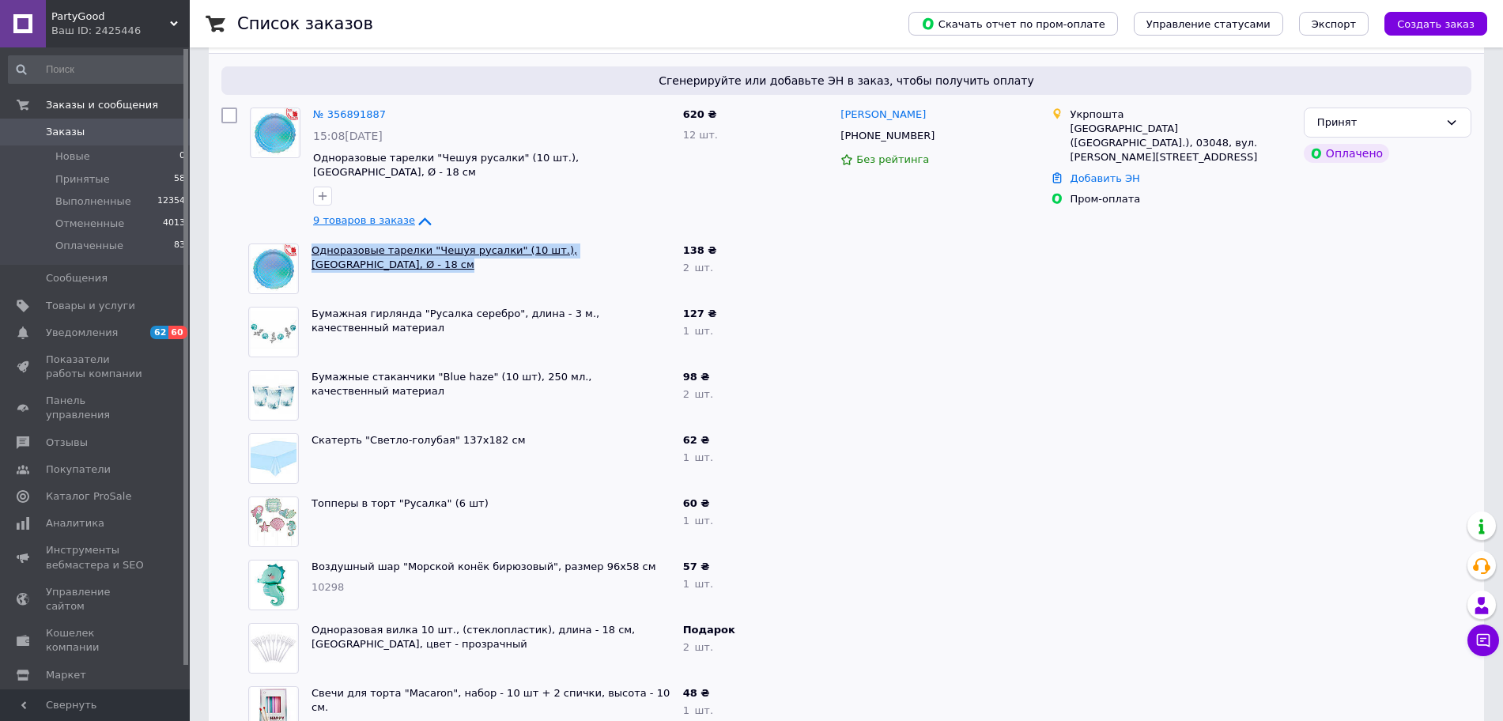
drag, startPoint x: 304, startPoint y: 232, endPoint x: 613, endPoint y: 234, distance: 309.1
click at [675, 237] on div "Одноразовые тарелки "Чешуя русалки" (10 шт.), [GEOGRAPHIC_DATA], Ø - 18 см" at bounding box center [459, 268] width 435 height 63
copy div "Одноразовые тарелки "Чешуя русалки" (10 шт.), [GEOGRAPHIC_DATA], Ø - 18 см"
click at [876, 364] on div at bounding box center [939, 395] width 210 height 63
click at [314, 115] on link "№ 356891887" at bounding box center [349, 114] width 73 height 12
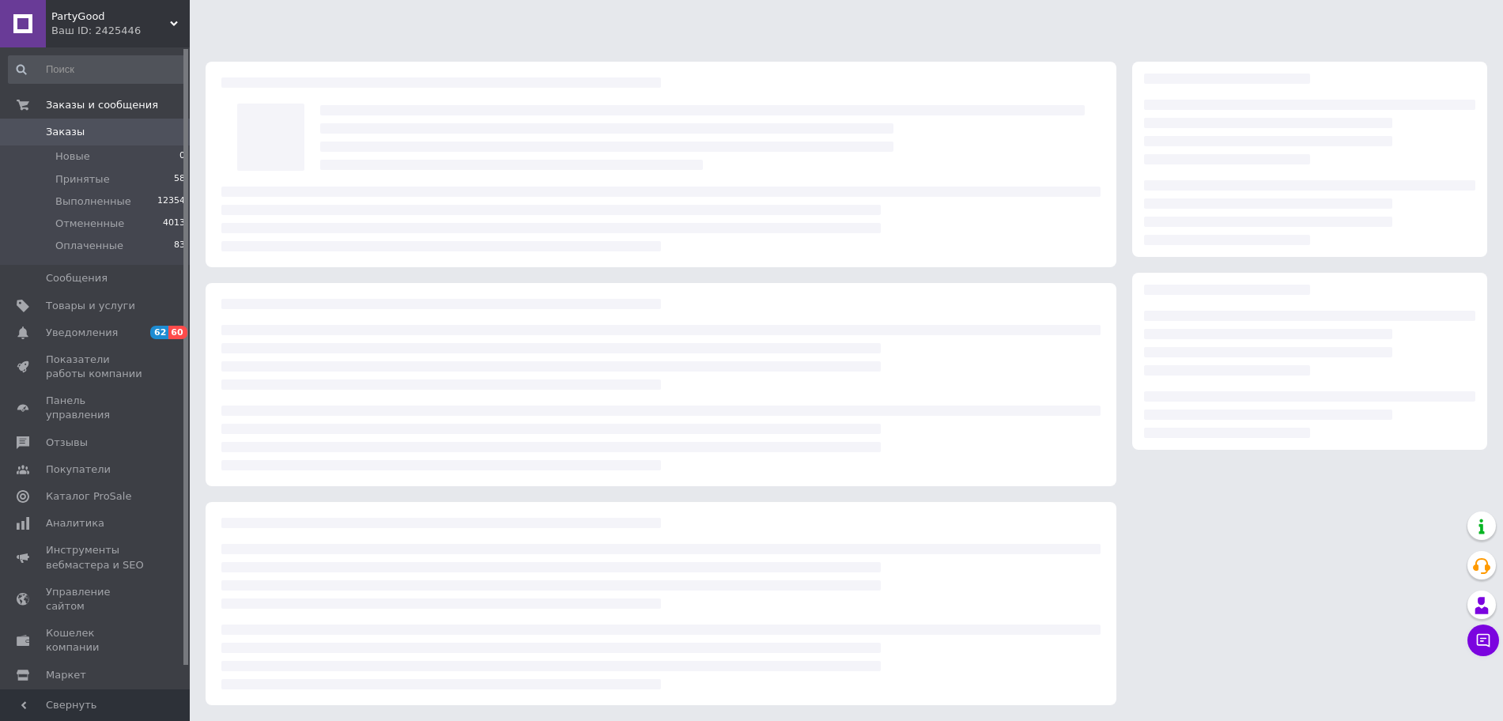
scroll to position [198, 0]
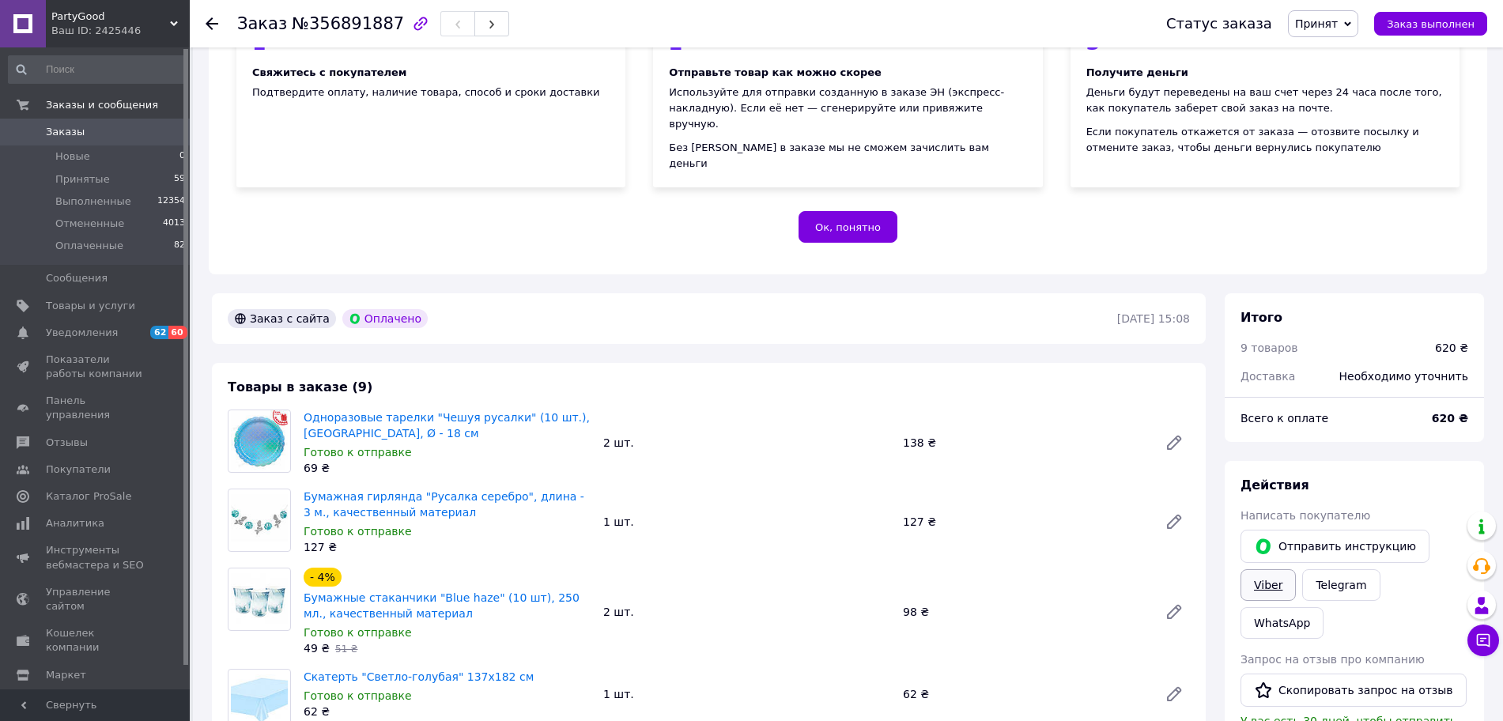
click at [1267, 569] on link "Viber" at bounding box center [1267, 585] width 55 height 32
click at [75, 136] on span "Заказы" at bounding box center [65, 132] width 39 height 14
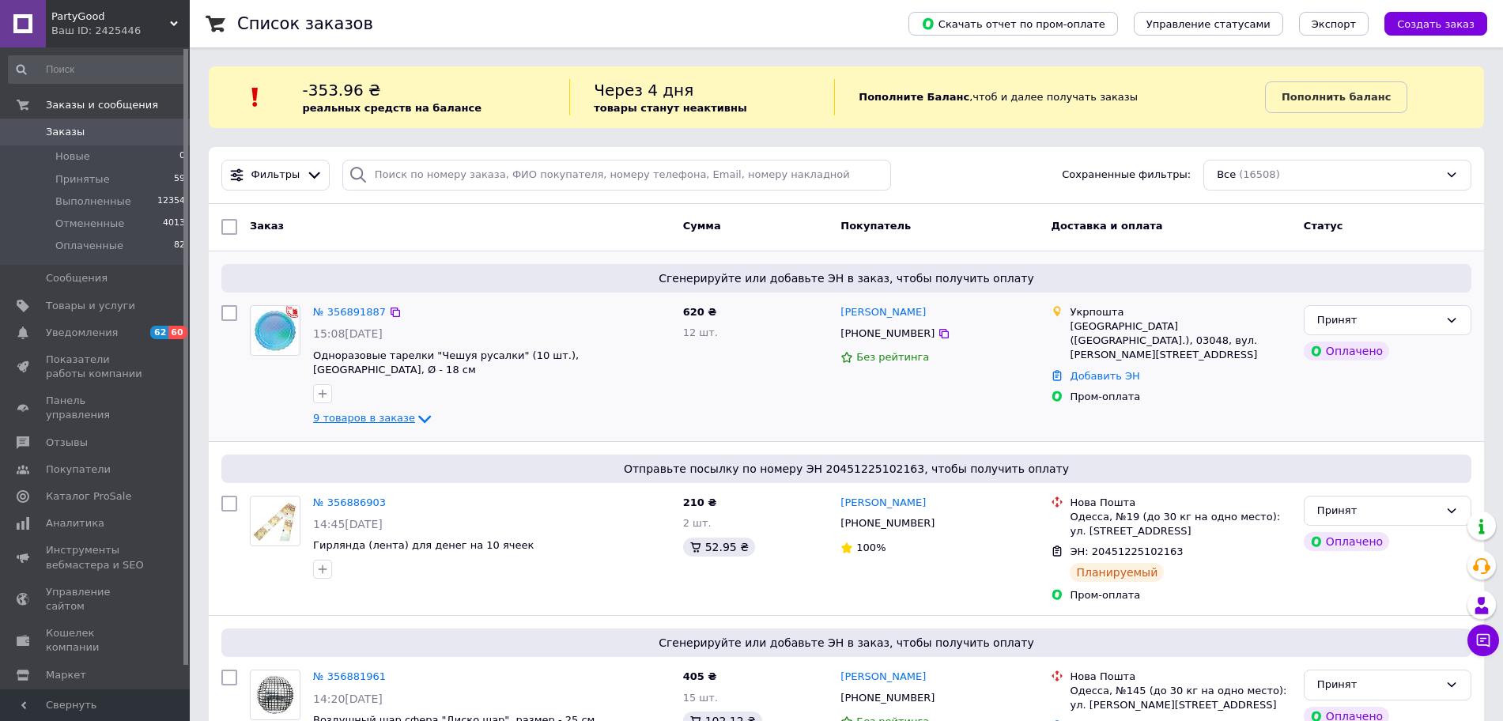
click at [394, 412] on span "9 товаров в заказе" at bounding box center [364, 418] width 102 height 12
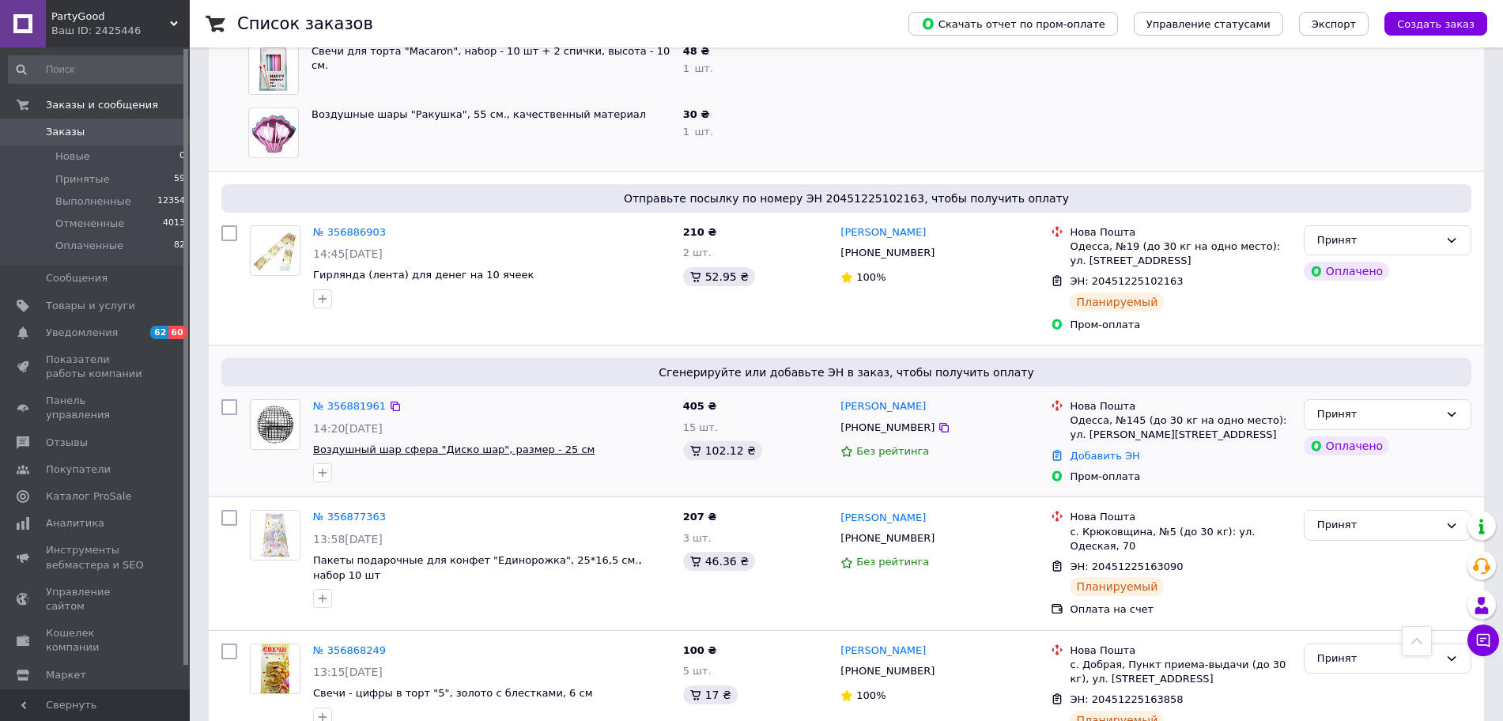
scroll to position [889, 0]
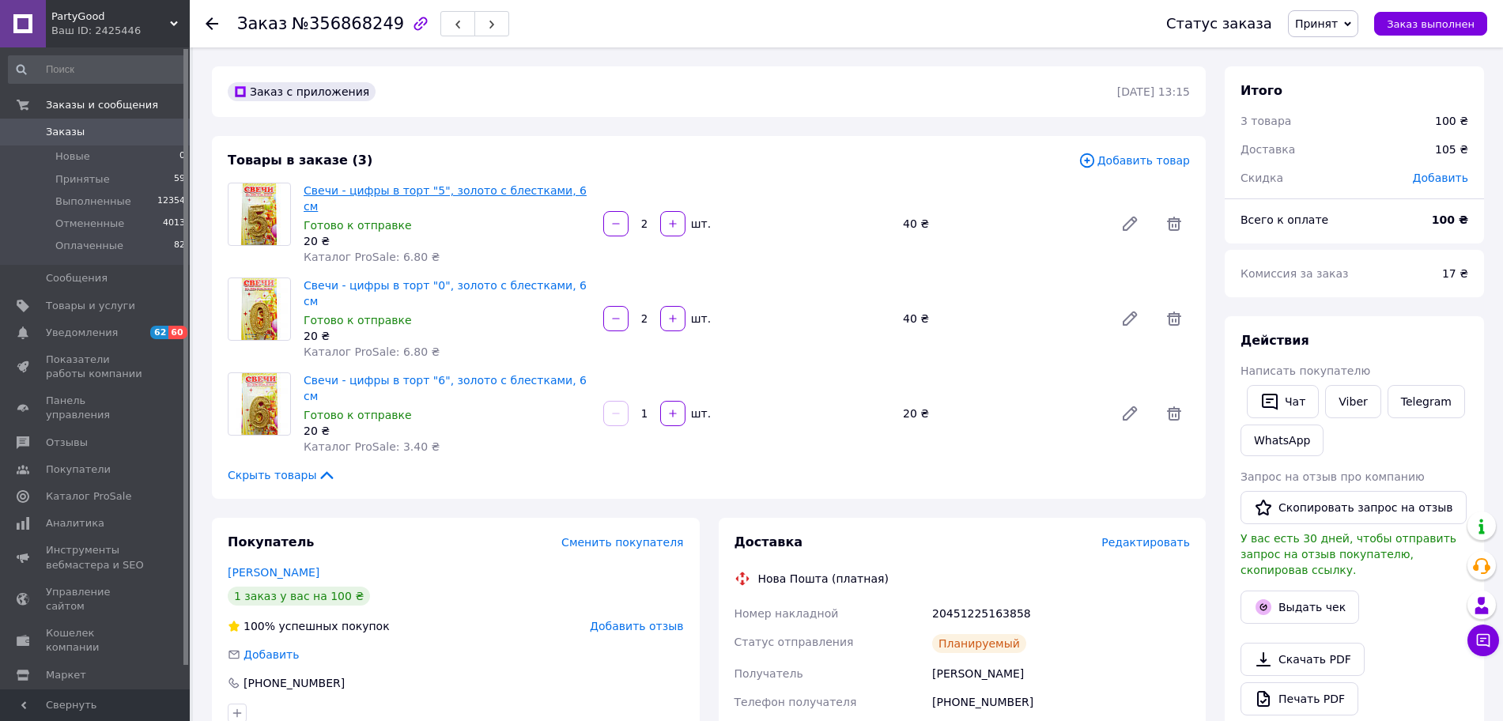
click at [440, 187] on link "Свечи - цифры в торт "5", золото с блестками, 6 см" at bounding box center [445, 198] width 283 height 28
